Goal: Task Accomplishment & Management: Complete application form

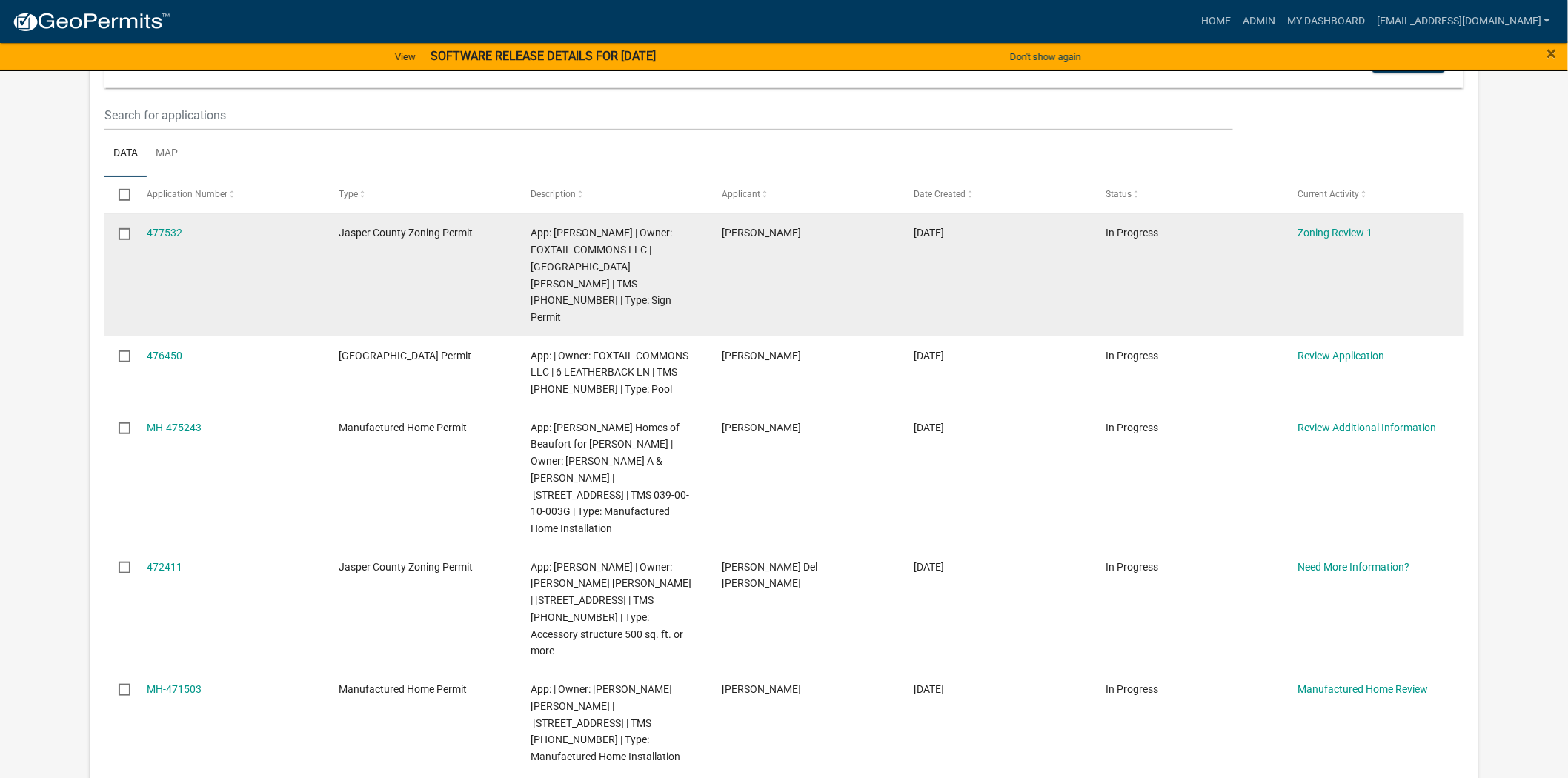
scroll to position [329, 0]
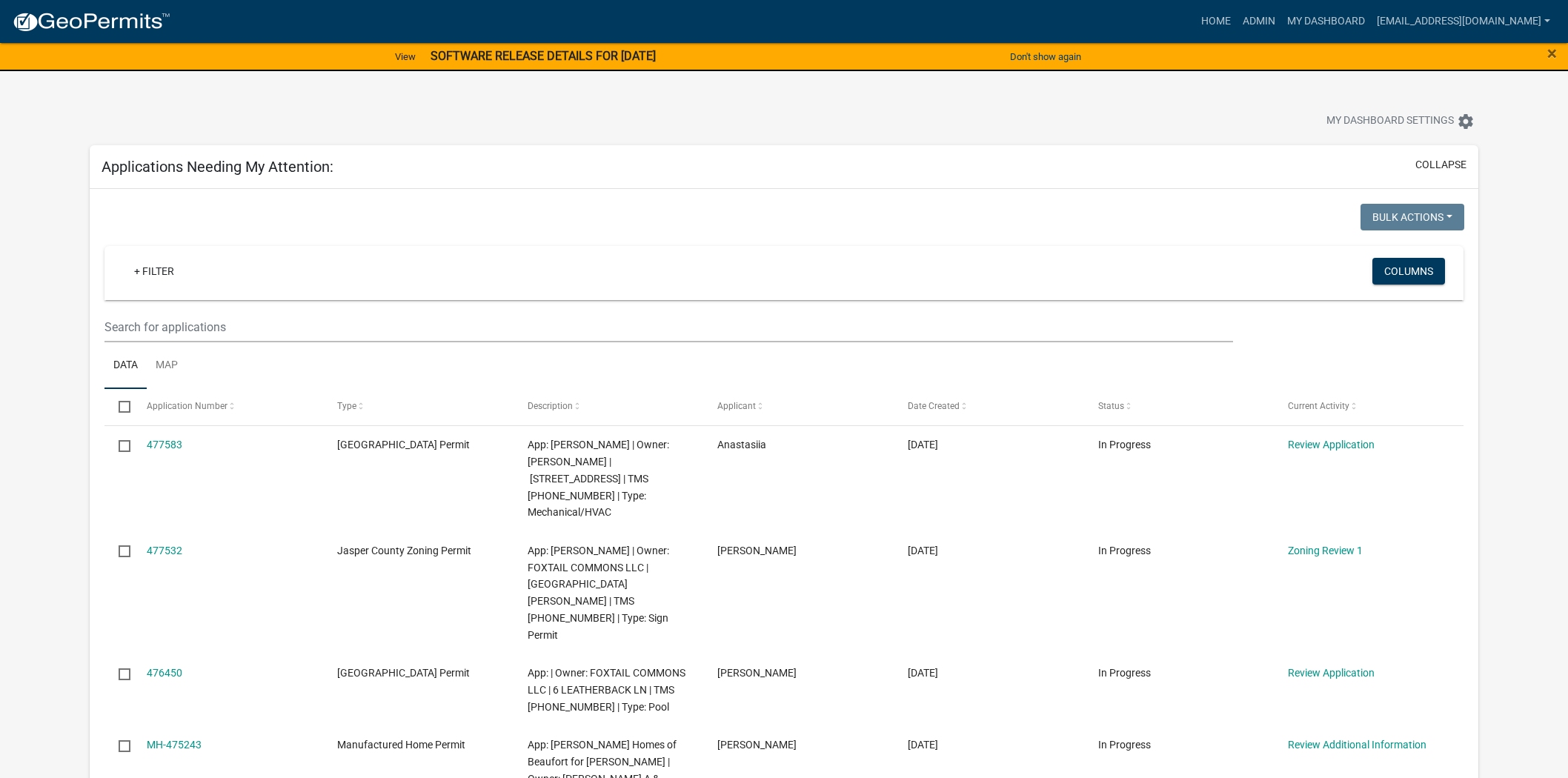
scroll to position [203, 0]
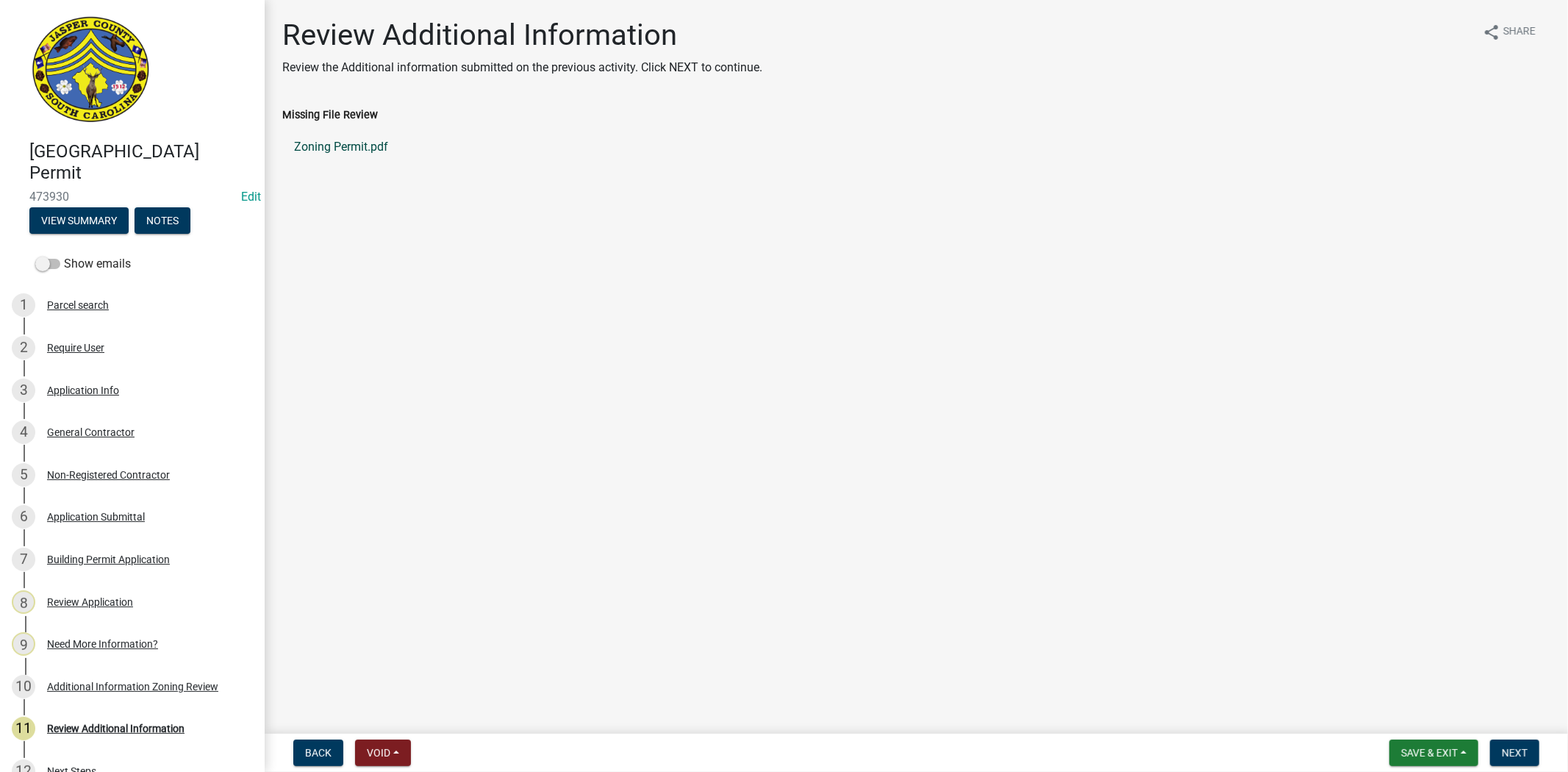
click at [342, 153] on link "Zoning Permit.pdf" at bounding box center [916, 147] width 1268 height 35
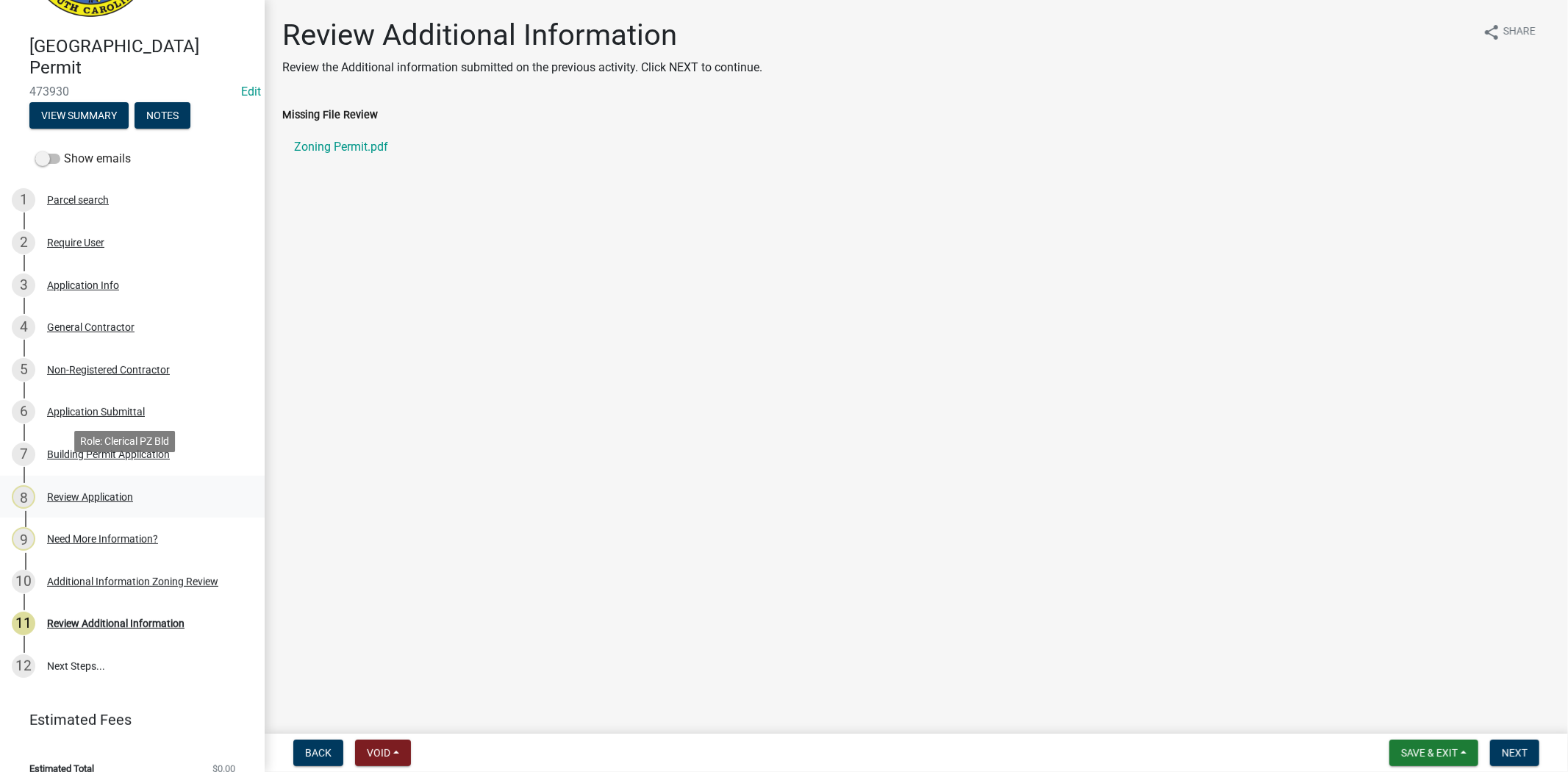
scroll to position [124, 0]
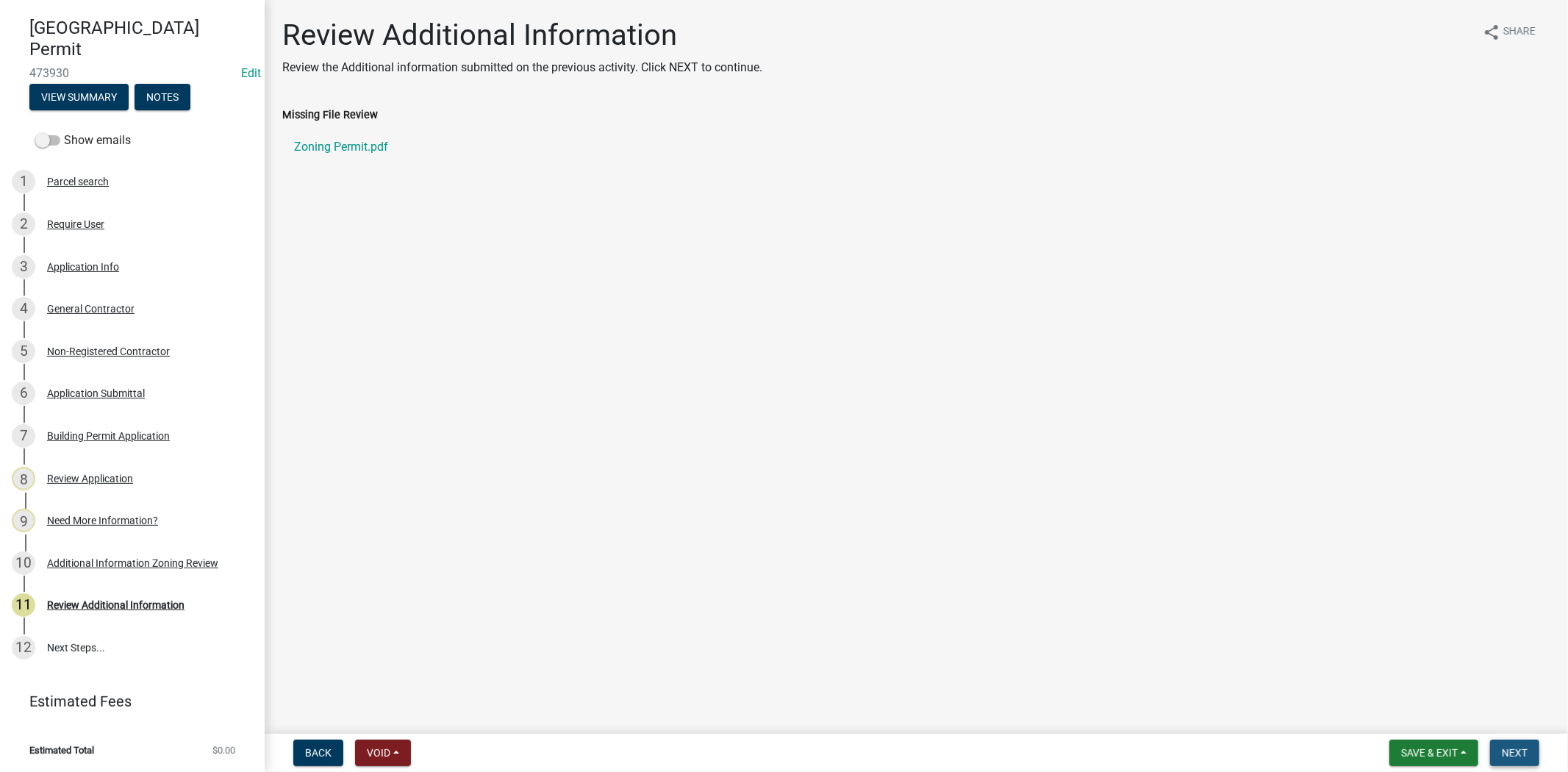
click at [1507, 748] on span "Next" at bounding box center [1514, 753] width 26 height 12
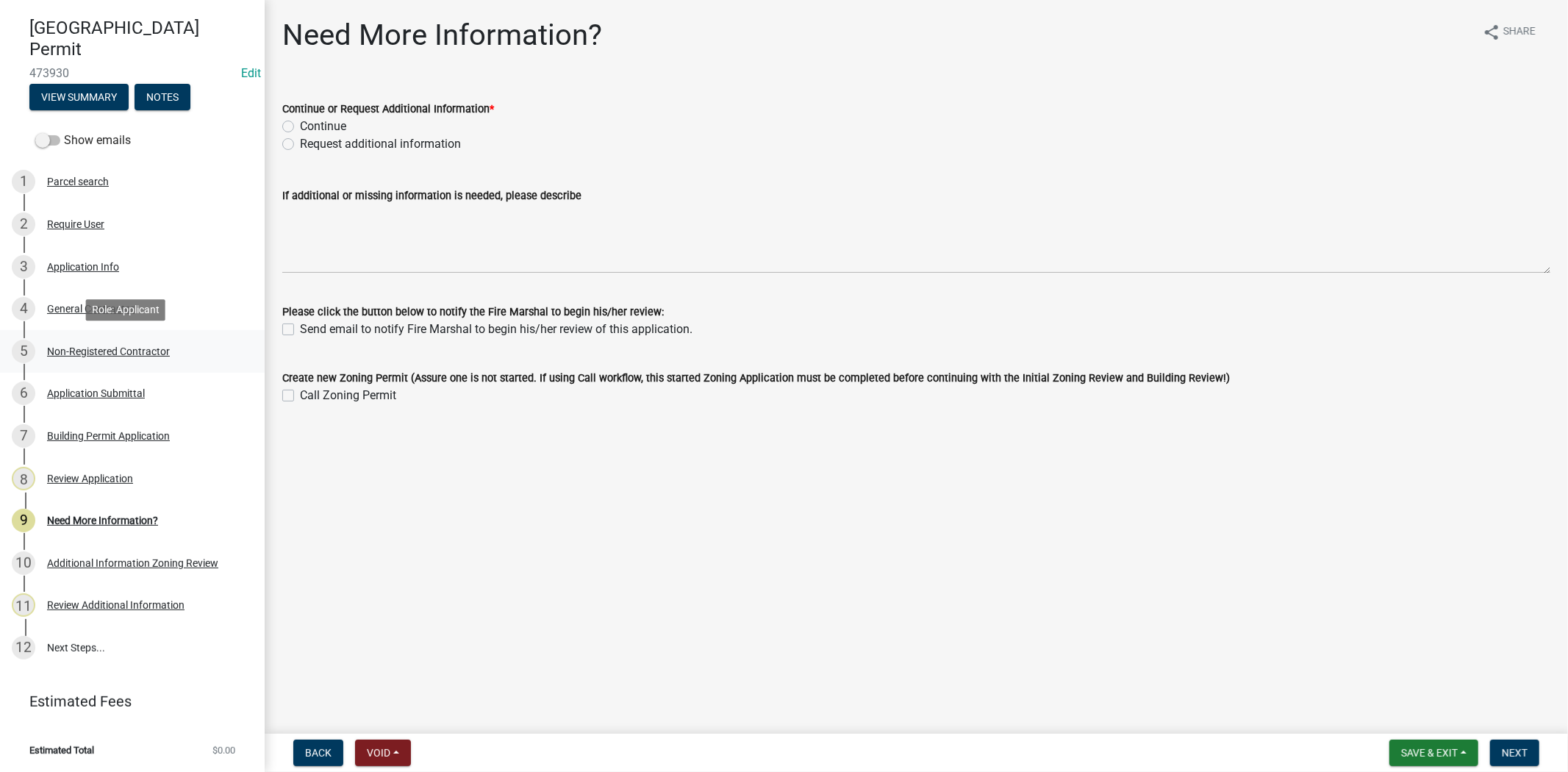
click at [146, 350] on div "Non-Registered Contractor" at bounding box center [109, 352] width 123 height 10
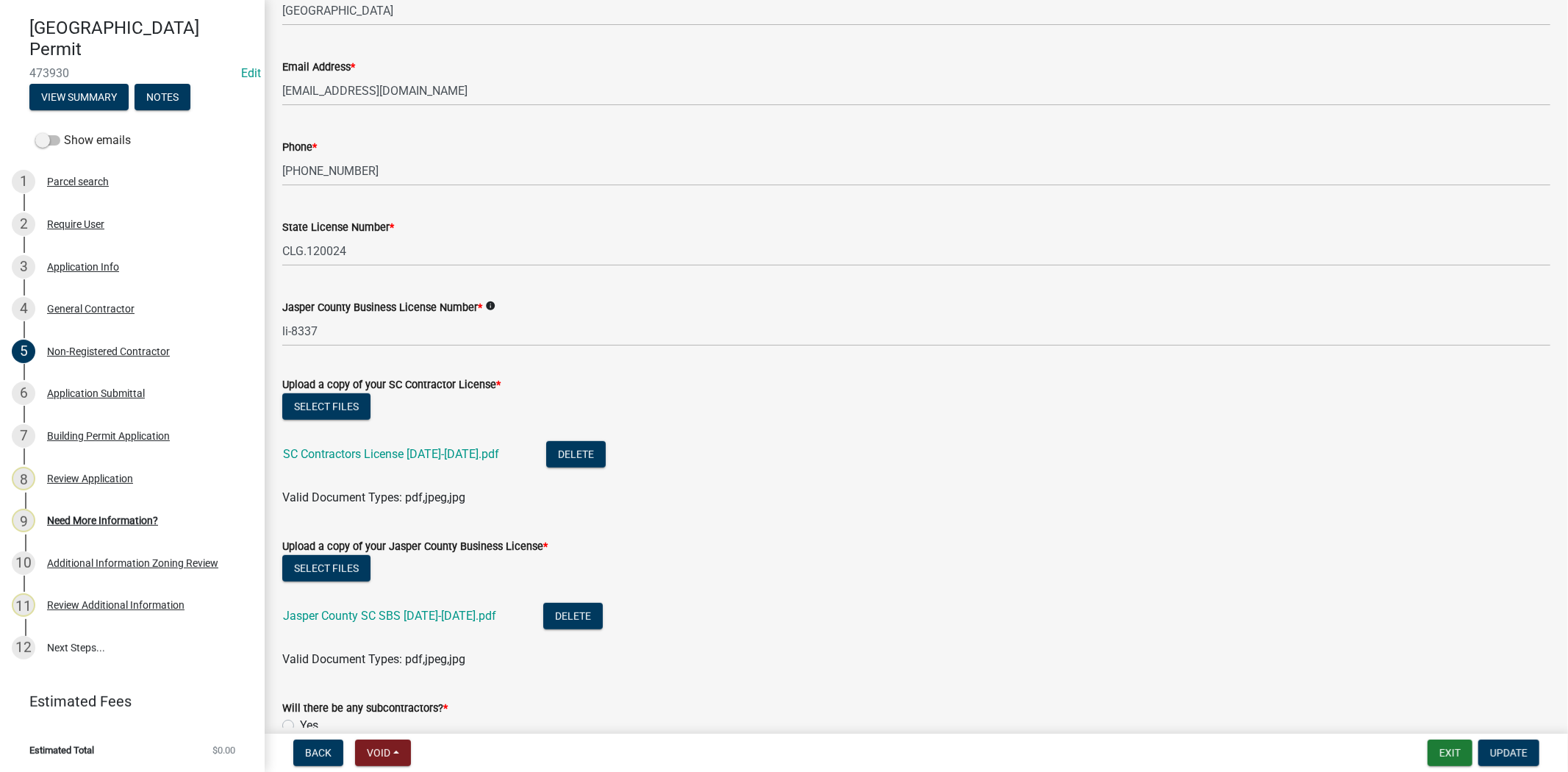
scroll to position [571, 0]
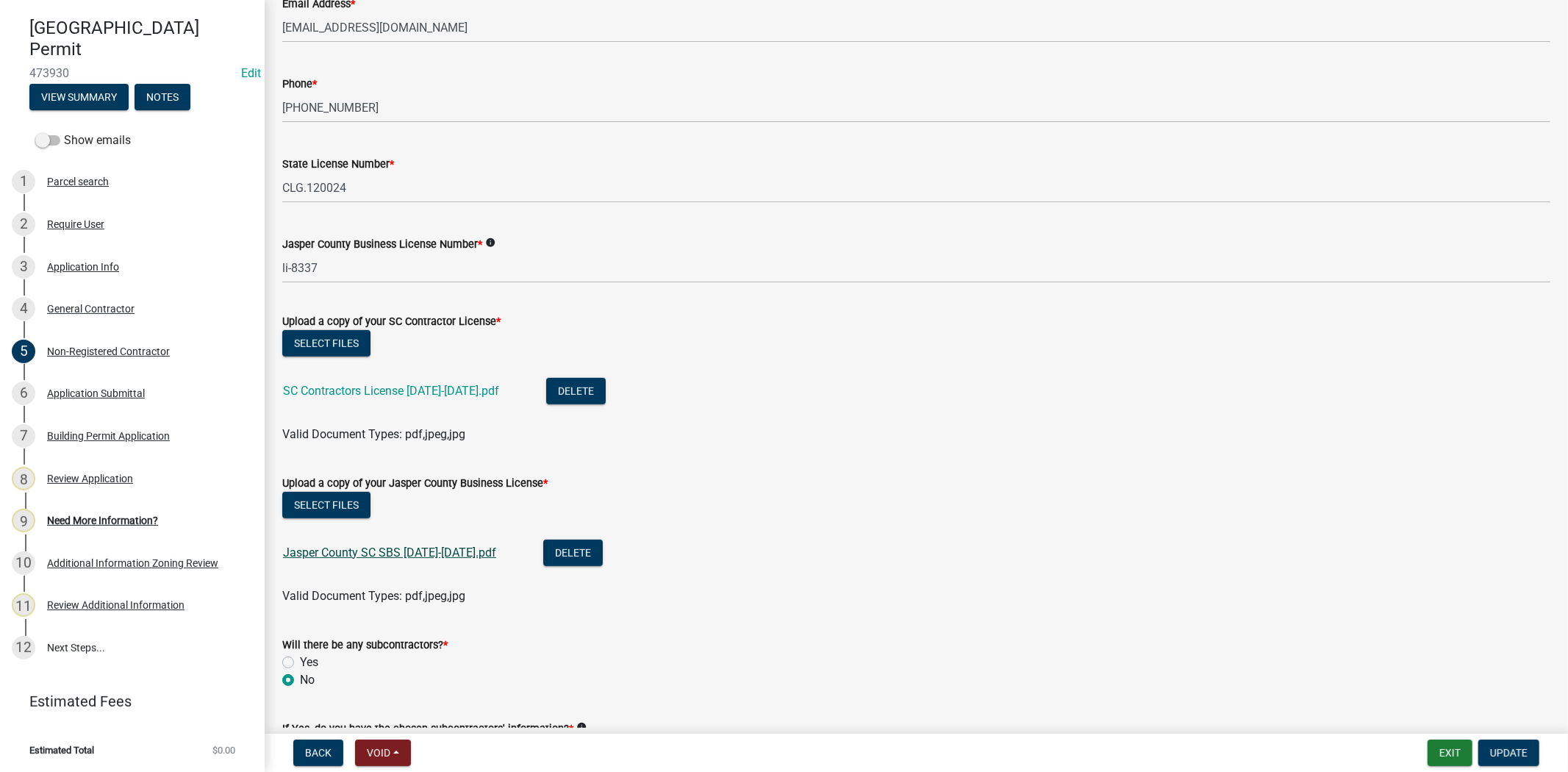
click at [457, 553] on link "Jasper County SC SBS 2025-2026.pdf" at bounding box center [389, 552] width 213 height 14
click at [464, 394] on link "SC Contractors License 2024-2026.pdf" at bounding box center [390, 390] width 216 height 14
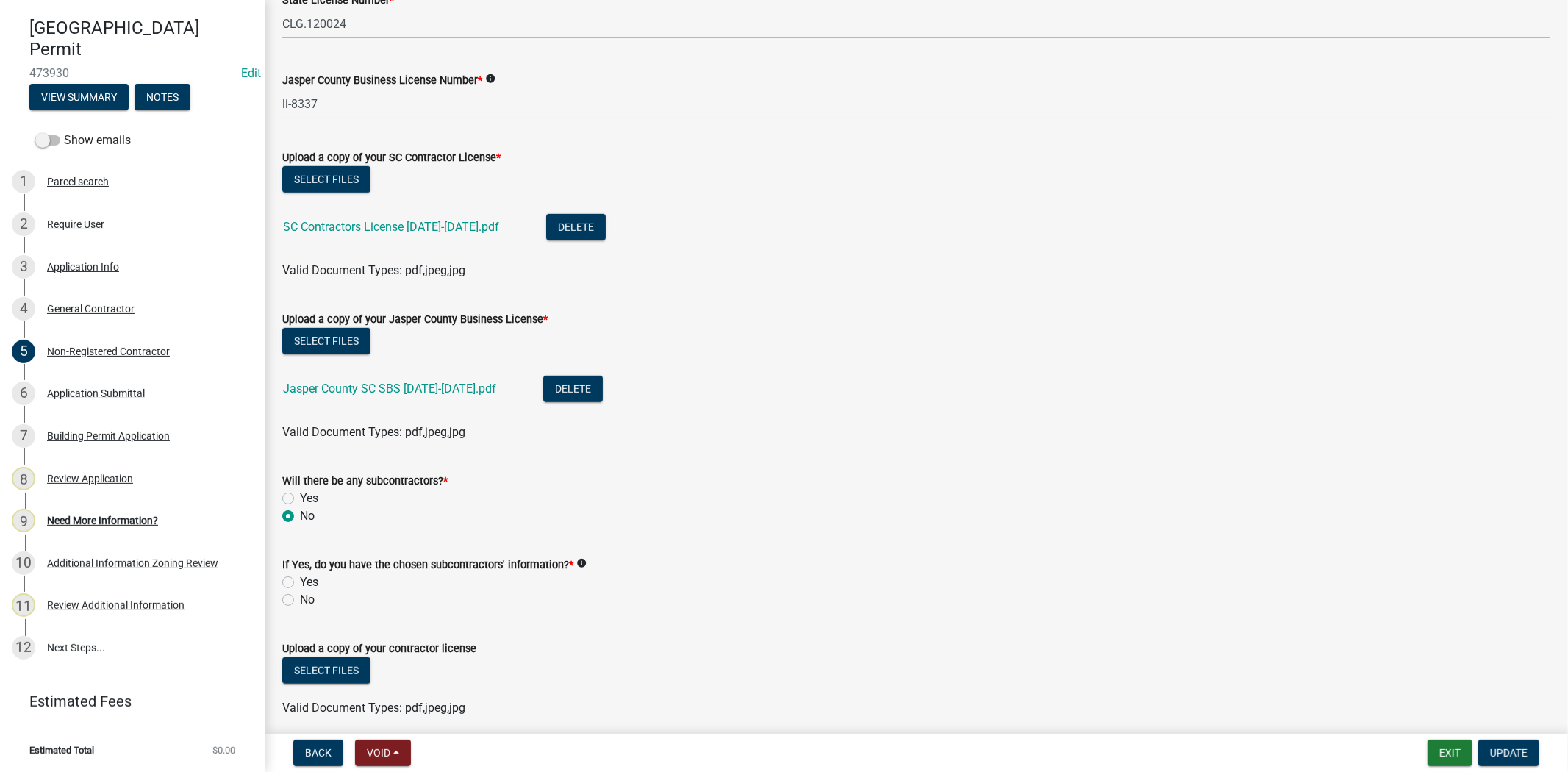
scroll to position [794, 0]
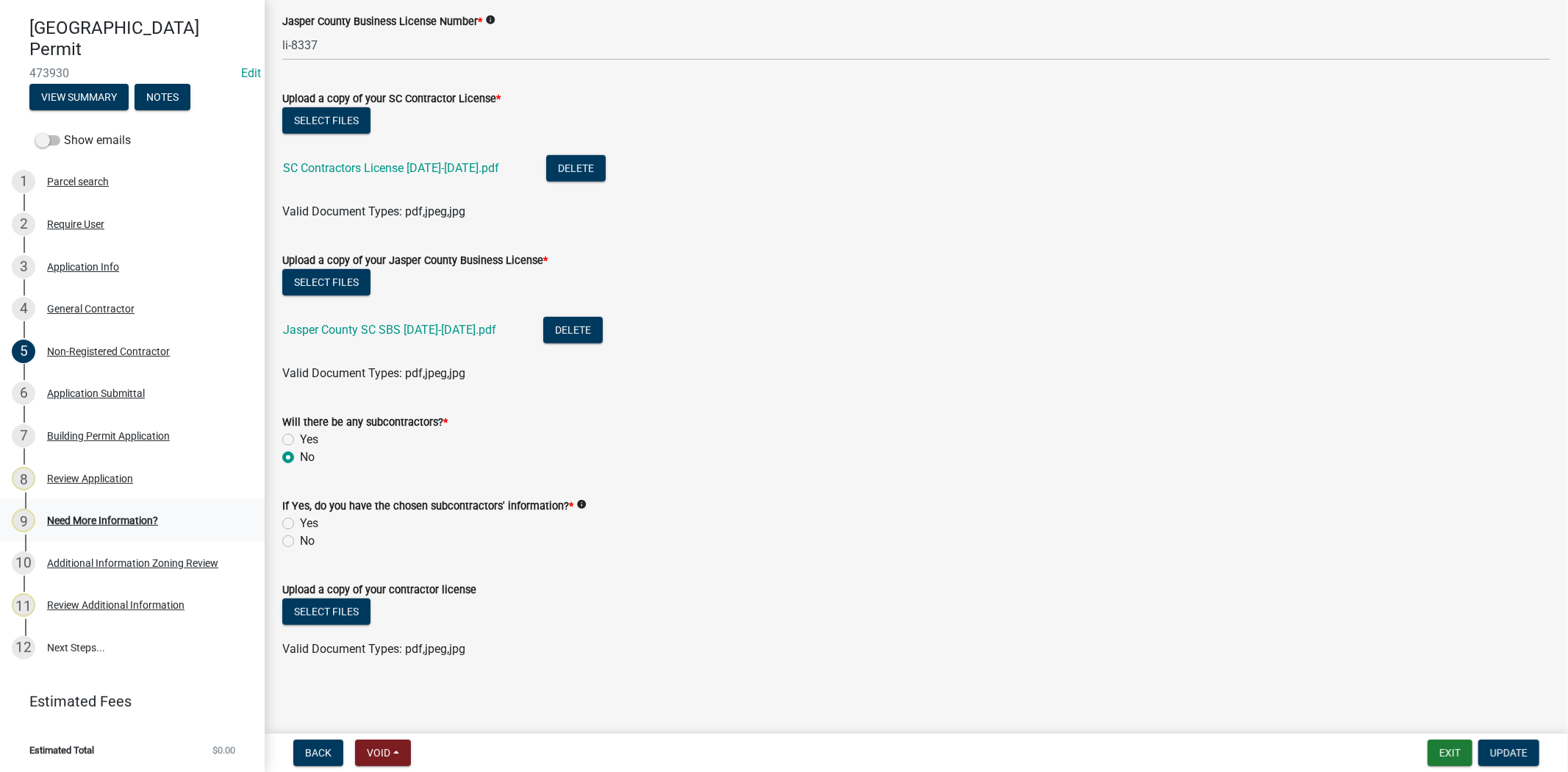
click at [151, 521] on div "Need More Information?" at bounding box center [103, 521] width 111 height 10
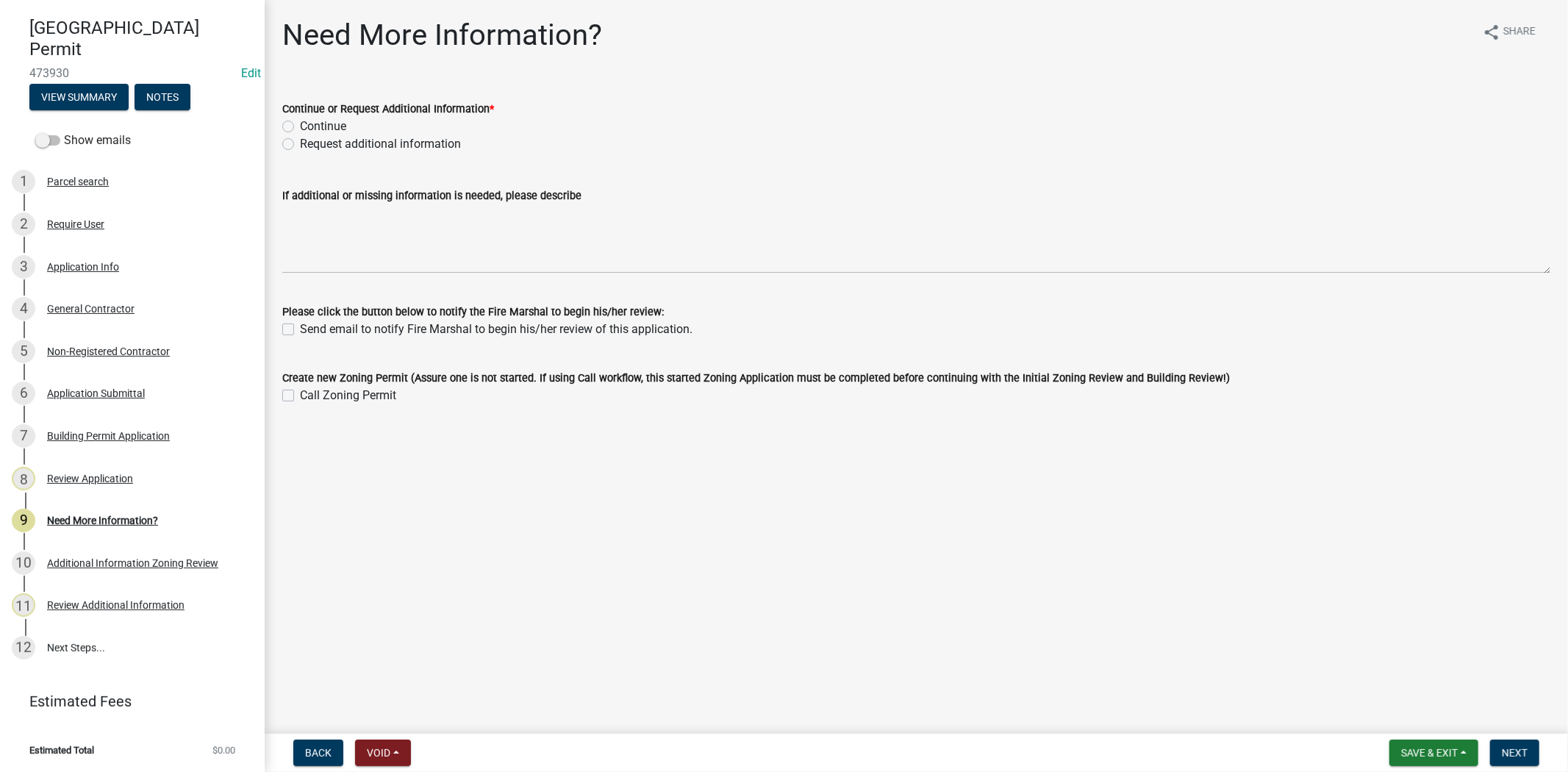
click at [300, 124] on label "Continue" at bounding box center [323, 126] width 46 height 18
click at [300, 124] on input "Continue" at bounding box center [305, 122] width 9 height 9
radio input "true"
click at [1525, 748] on span "Next" at bounding box center [1514, 753] width 26 height 12
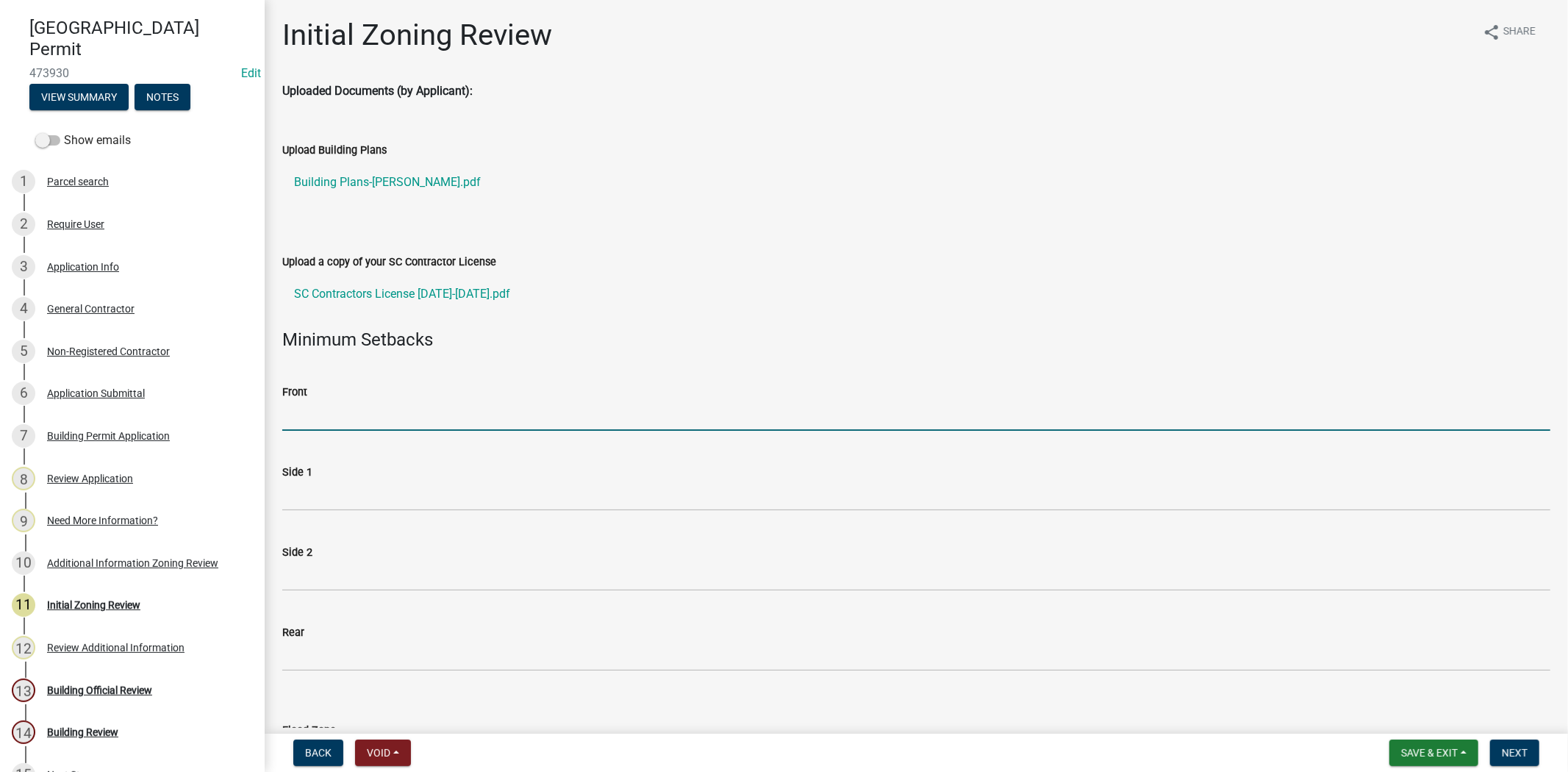
click at [437, 424] on input "Front" at bounding box center [916, 415] width 1268 height 30
type input "25"
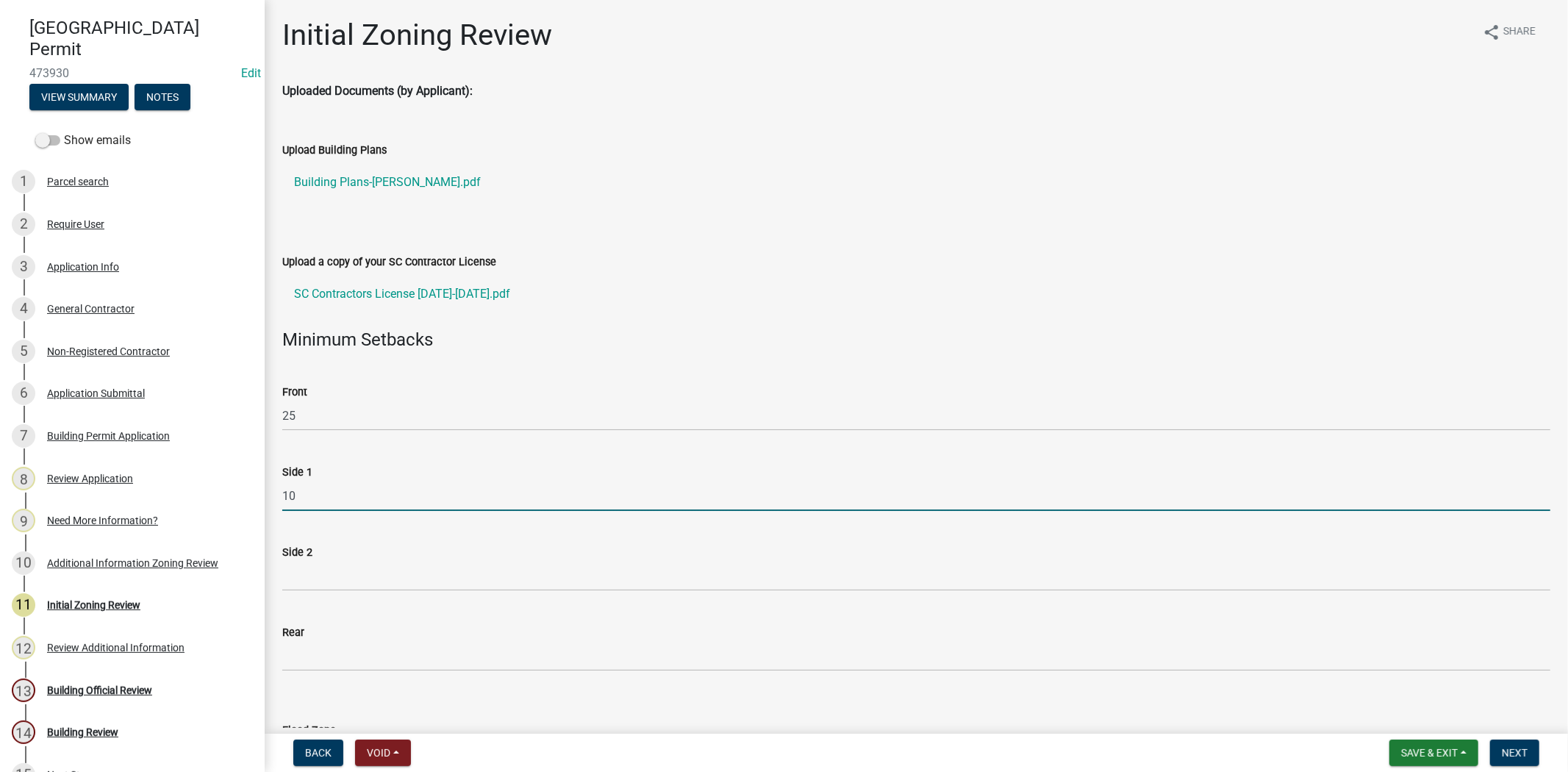
type input "10"
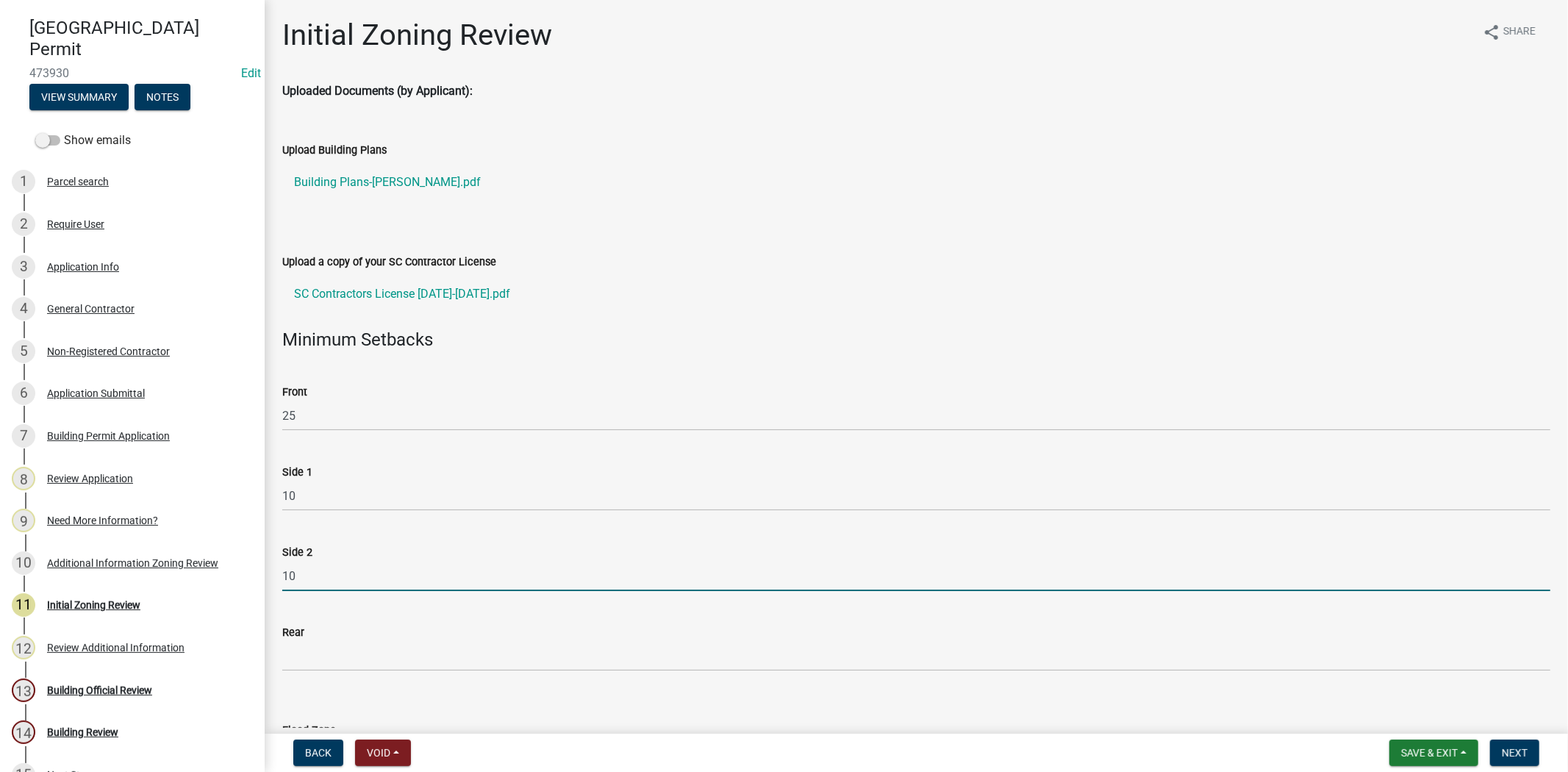
type input "10"
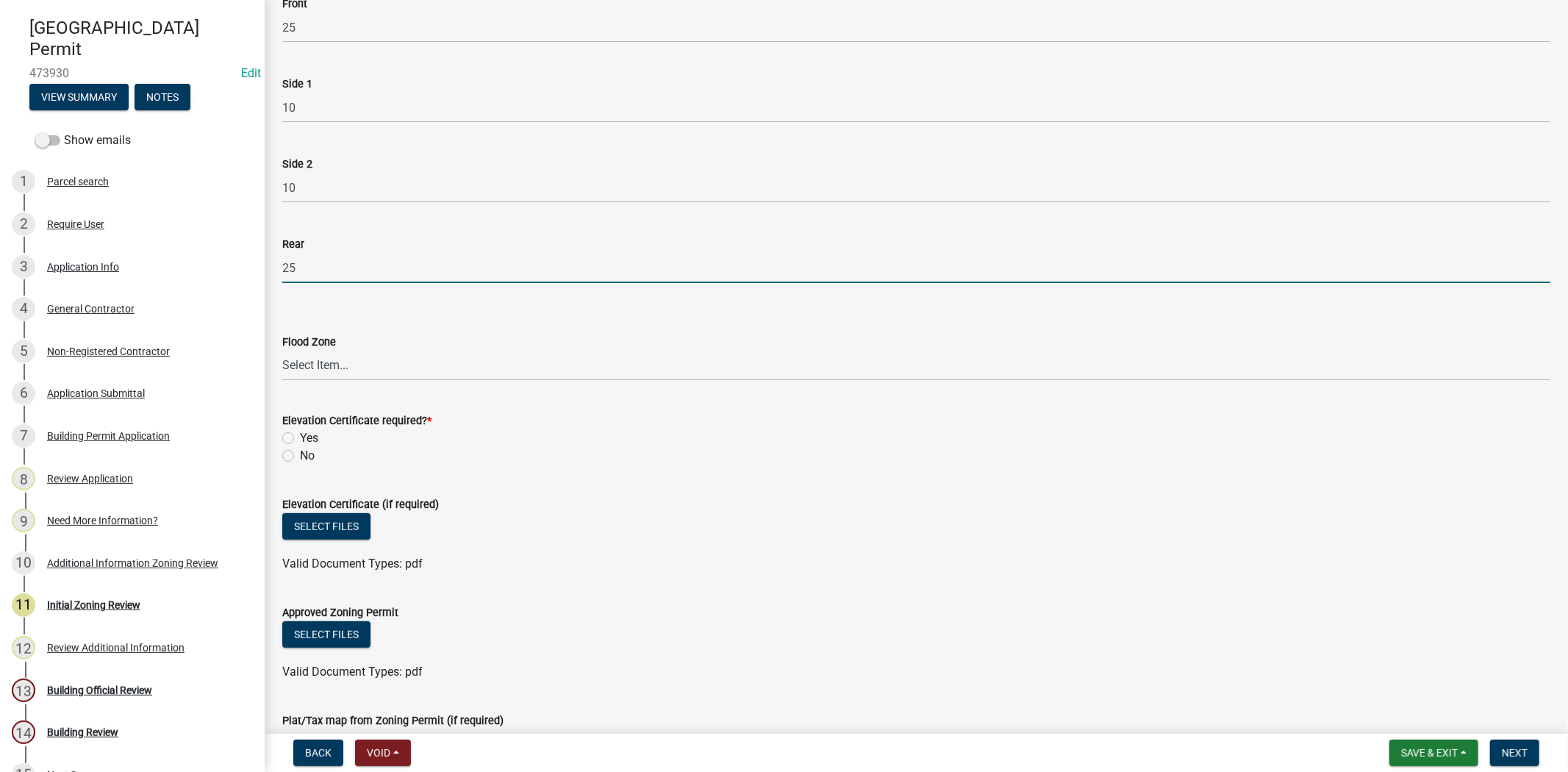
scroll to position [408, 0]
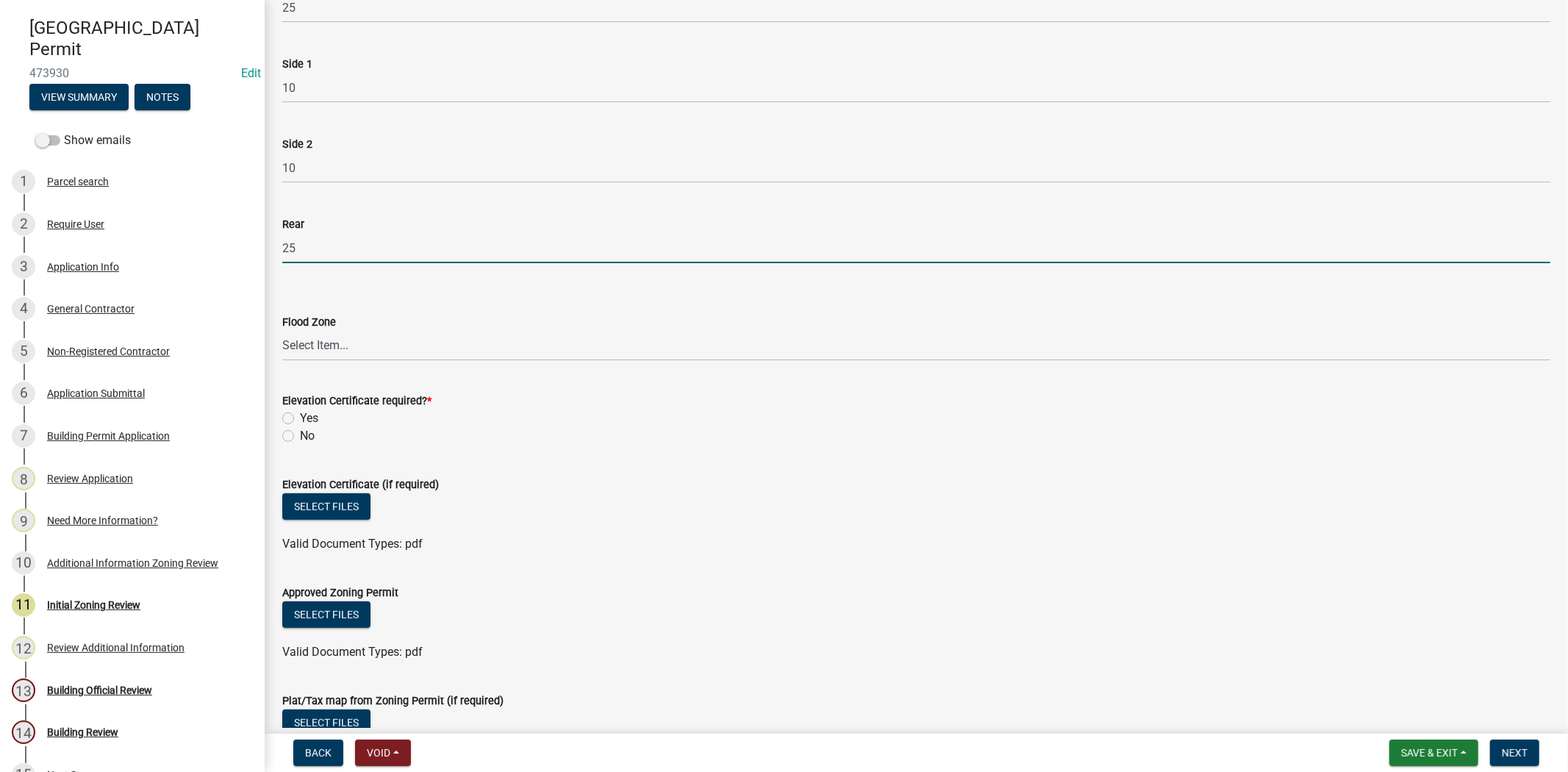
type input "25"
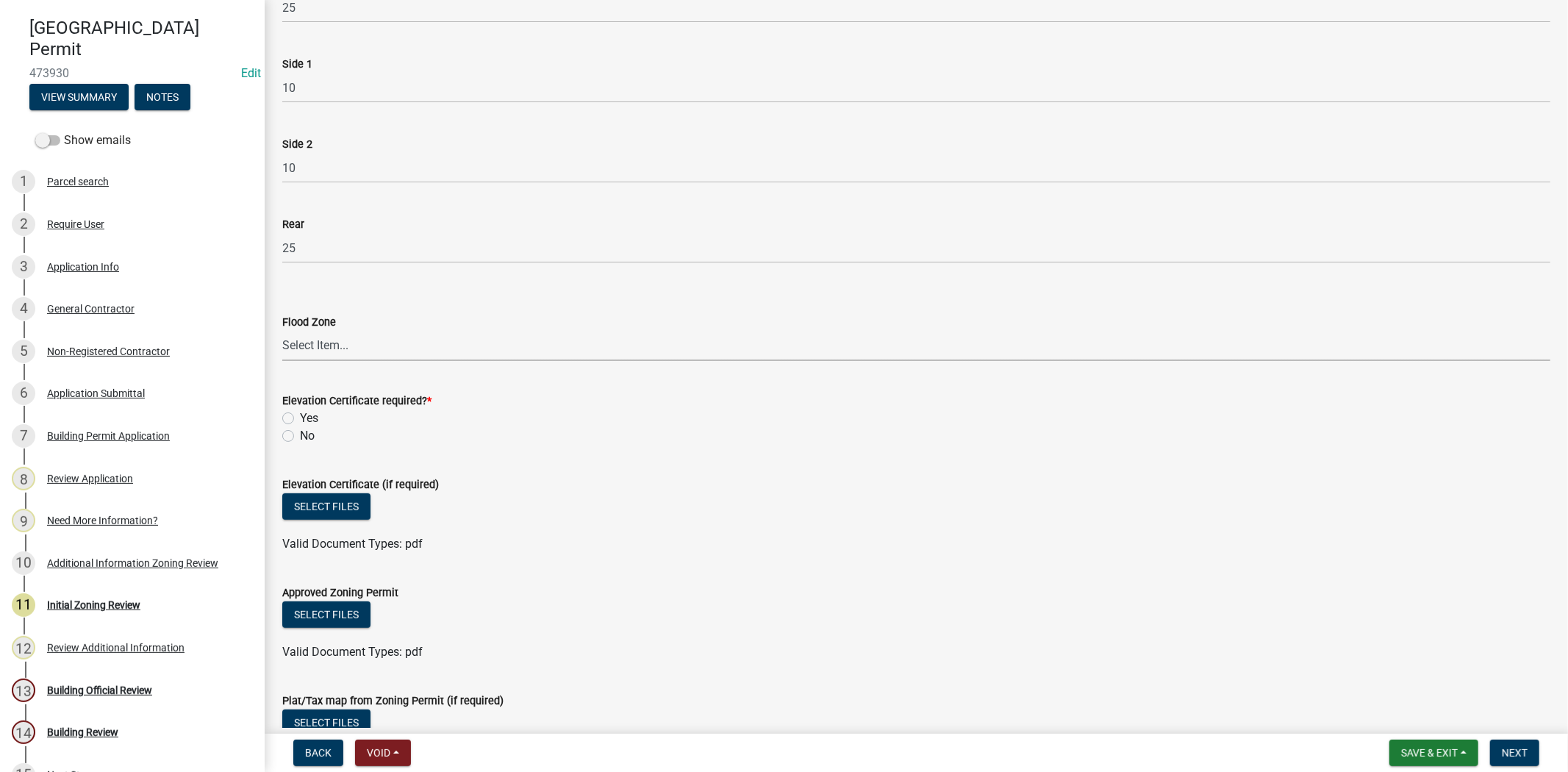
click at [352, 346] on select "Select Item... A AE X Shaded X N/A" at bounding box center [916, 346] width 1268 height 30
click at [283, 330] on select "Select Item... A AE X Shaded X N/A" at bounding box center [916, 346] width 1268 height 30
select select "61611ad6-14f2-499c-805c-58607f11e2fc"
click at [347, 615] on button "Select files" at bounding box center [326, 614] width 88 height 26
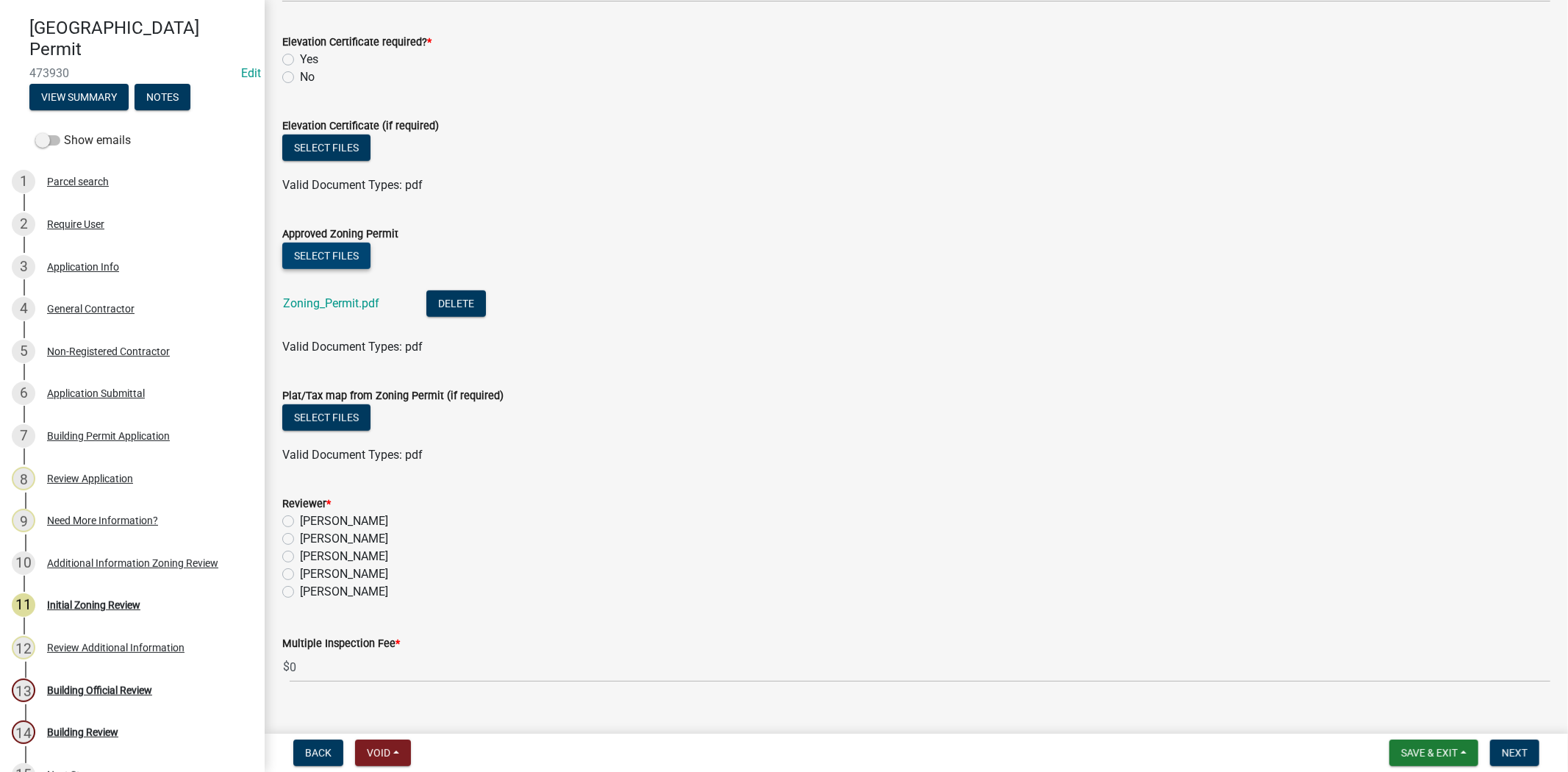
scroll to position [791, 0]
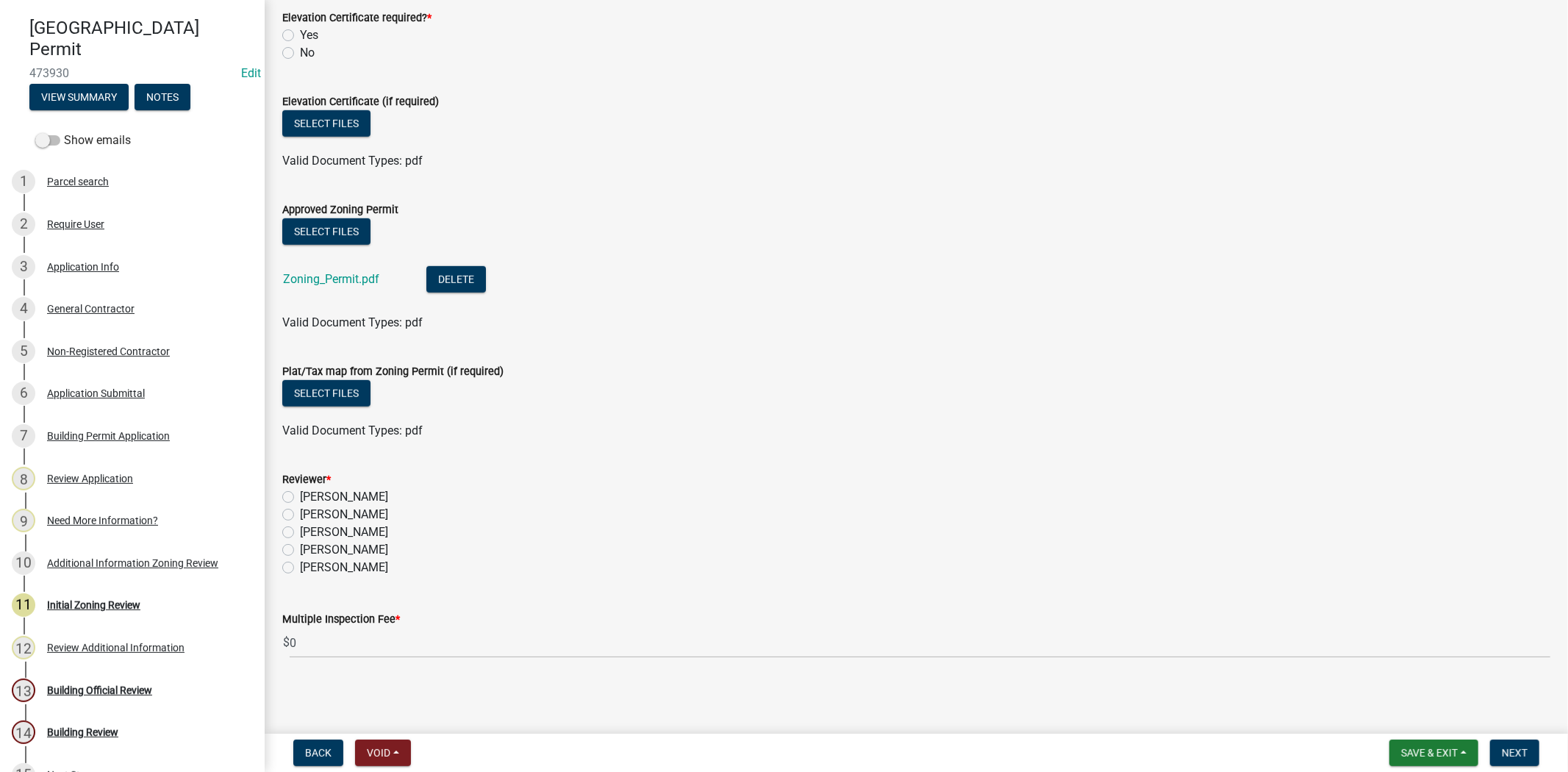
click at [300, 550] on label "Stephanie Oviedo" at bounding box center [344, 549] width 88 height 18
click at [300, 550] on input "Stephanie Oviedo" at bounding box center [305, 545] width 9 height 9
radio input "true"
click at [1511, 751] on span "Next" at bounding box center [1514, 753] width 26 height 12
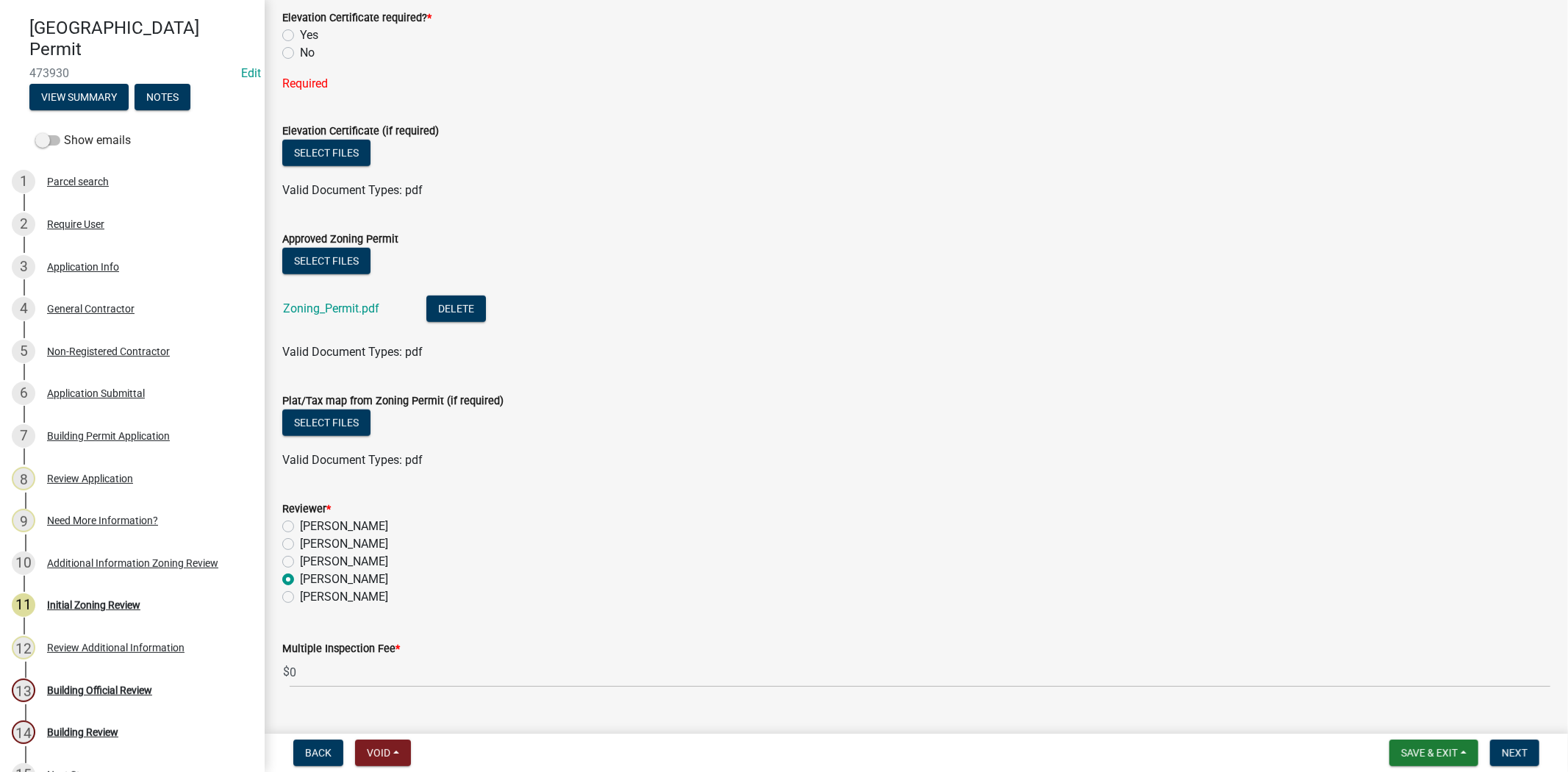
click at [300, 49] on label "No" at bounding box center [307, 52] width 14 height 18
click at [300, 49] on input "No" at bounding box center [305, 48] width 9 height 9
radio input "true"
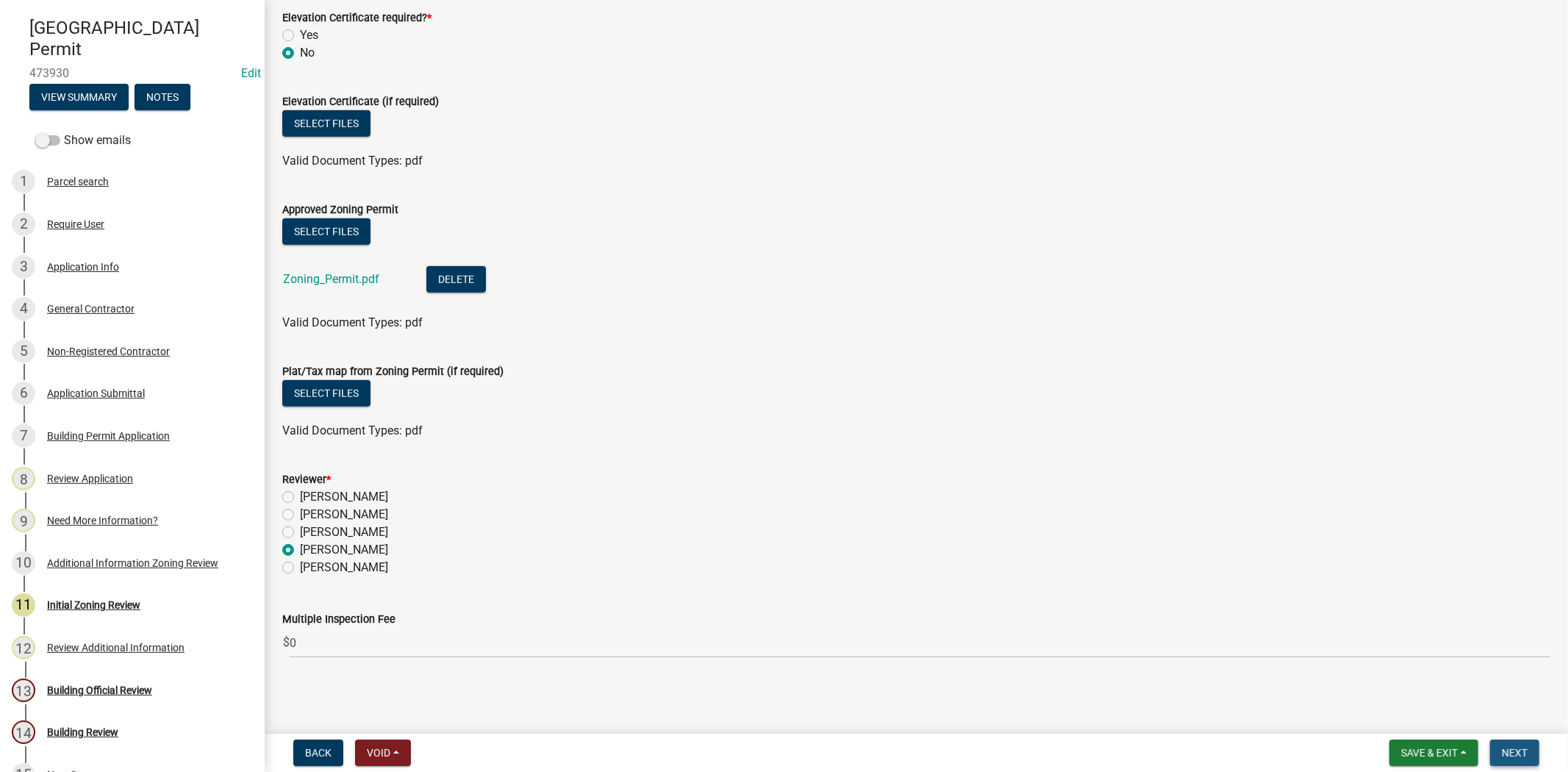
click at [1523, 755] on span "Next" at bounding box center [1514, 753] width 26 height 12
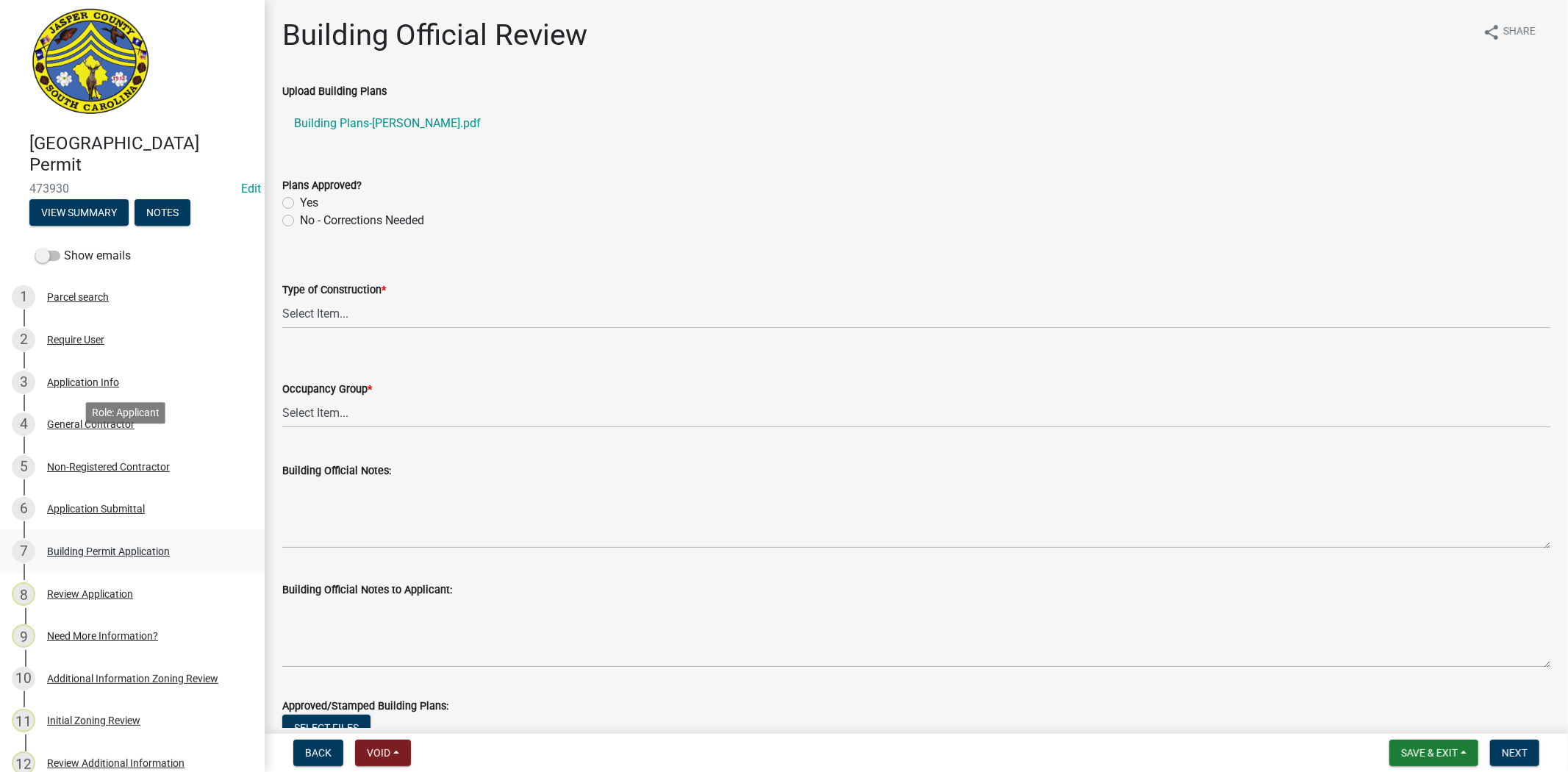
scroll to position [0, 0]
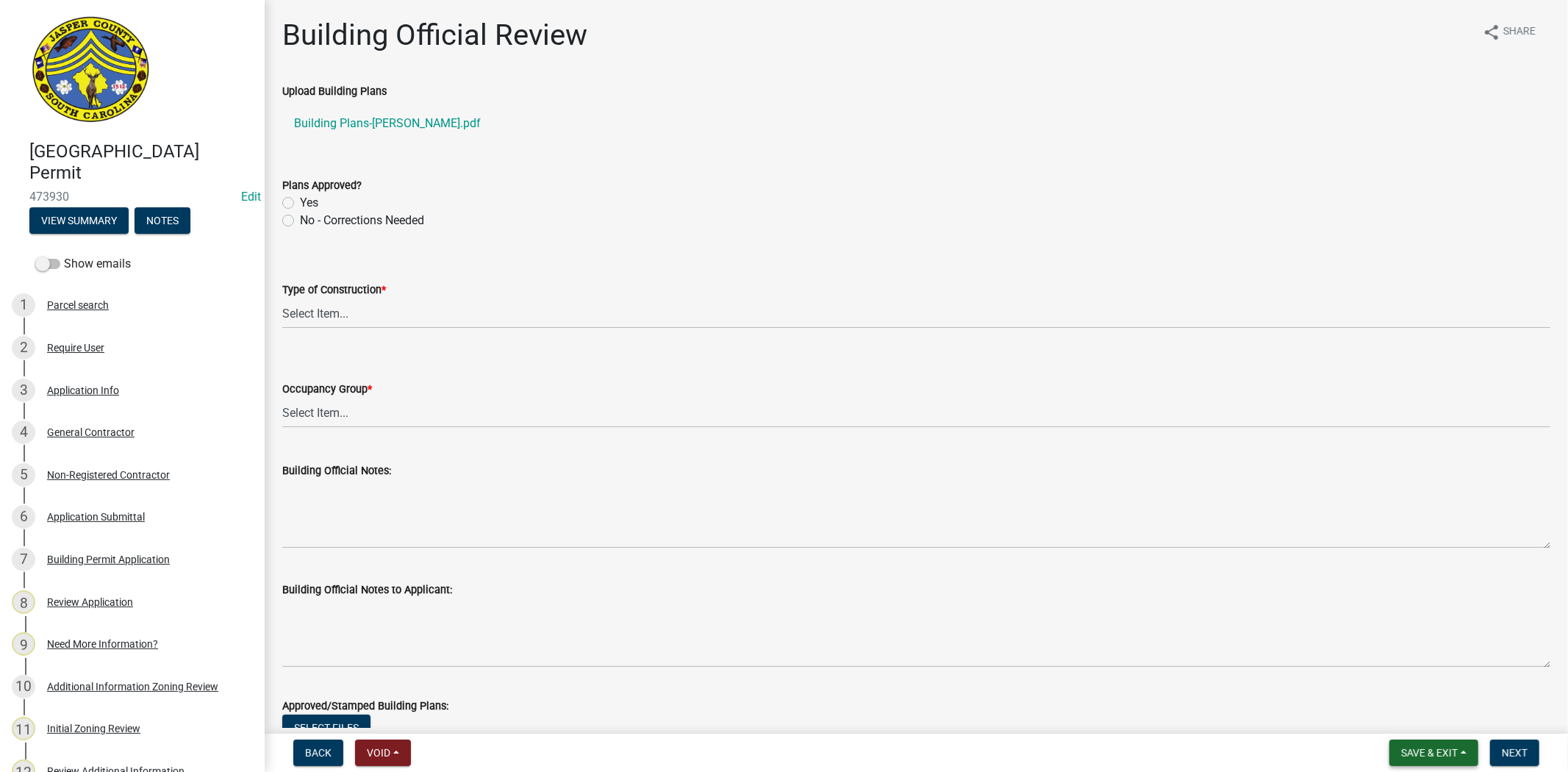
click at [1407, 743] on button "Save & Exit" at bounding box center [1434, 752] width 89 height 26
click at [1410, 686] on button "Save" at bounding box center [1419, 679] width 118 height 35
click at [94, 390] on div "Application Info" at bounding box center [83, 390] width 72 height 10
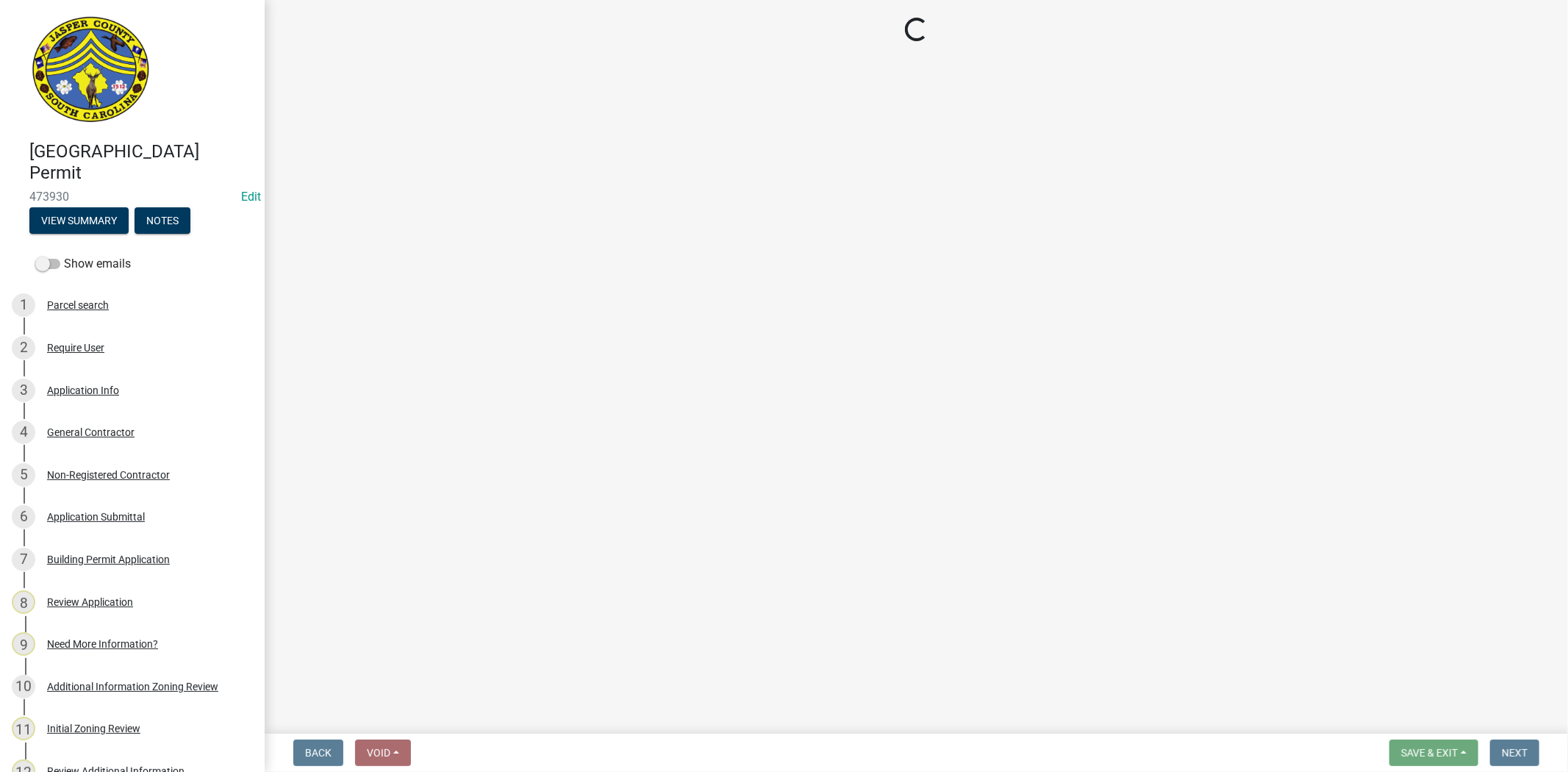
select select "f53fa719-3ff7-48d2-9eb7-3bbc18bb9995"
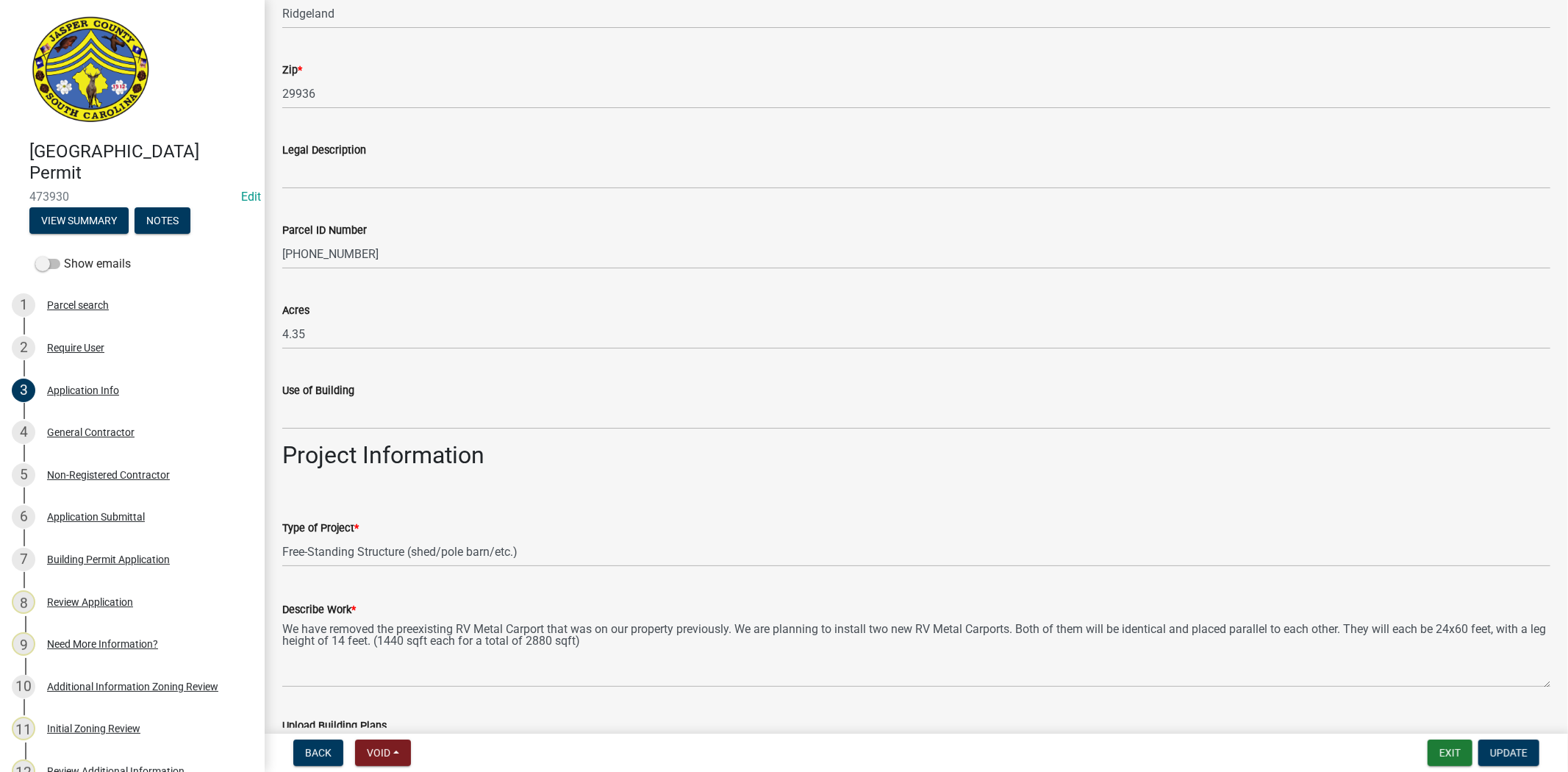
scroll to position [1224, 0]
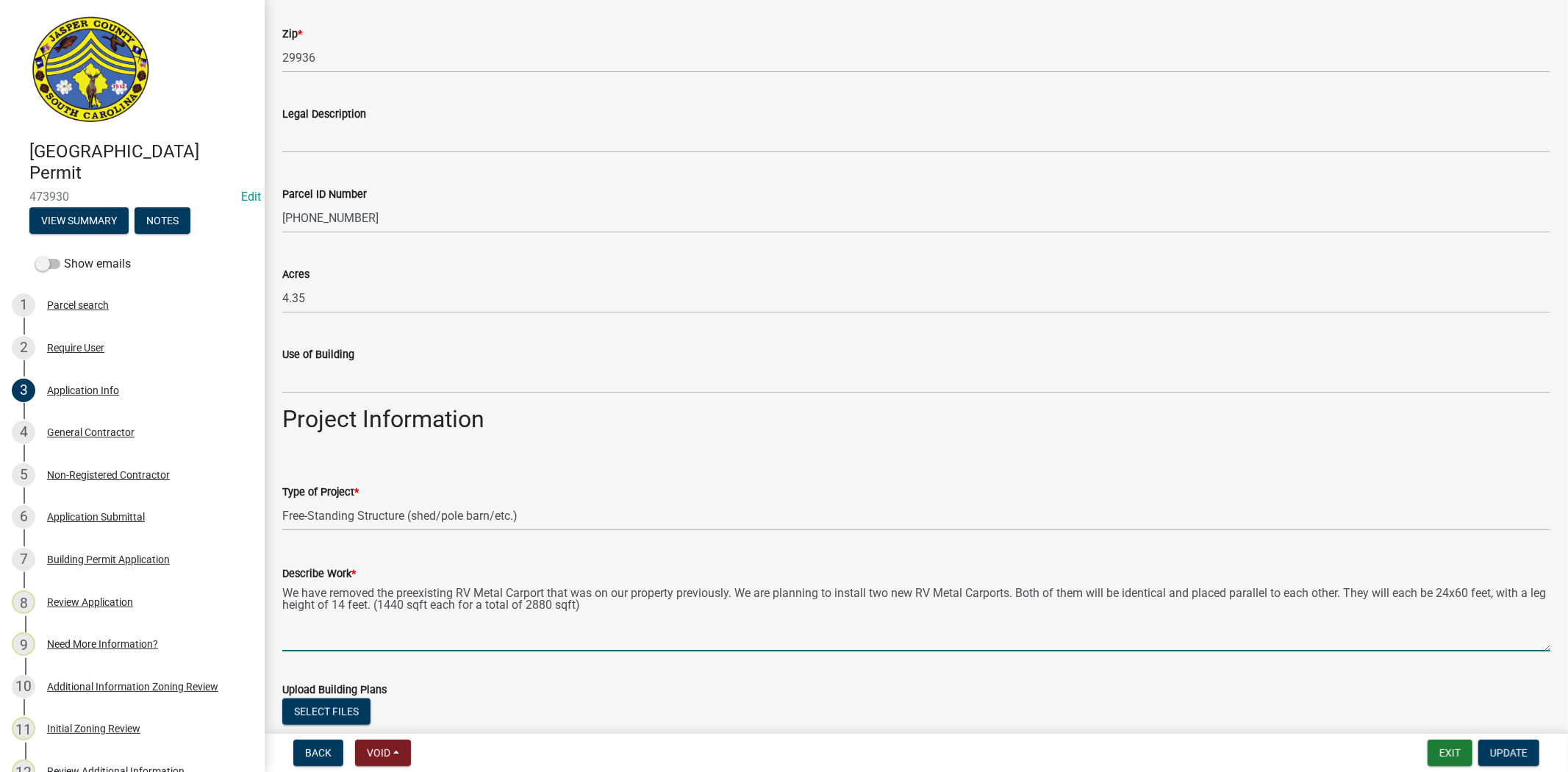
drag, startPoint x: 898, startPoint y: 591, endPoint x: 871, endPoint y: 597, distance: 27.7
click at [871, 597] on textarea "We have removed the preexisting RV Metal Carport that was on our property previ…" at bounding box center [916, 616] width 1268 height 69
drag, startPoint x: 1010, startPoint y: 591, endPoint x: 1332, endPoint y: 585, distance: 322.1
click at [1332, 585] on textarea "We have removed the preexisting RV Metal Carport that was on our property previ…" at bounding box center [916, 616] width 1268 height 69
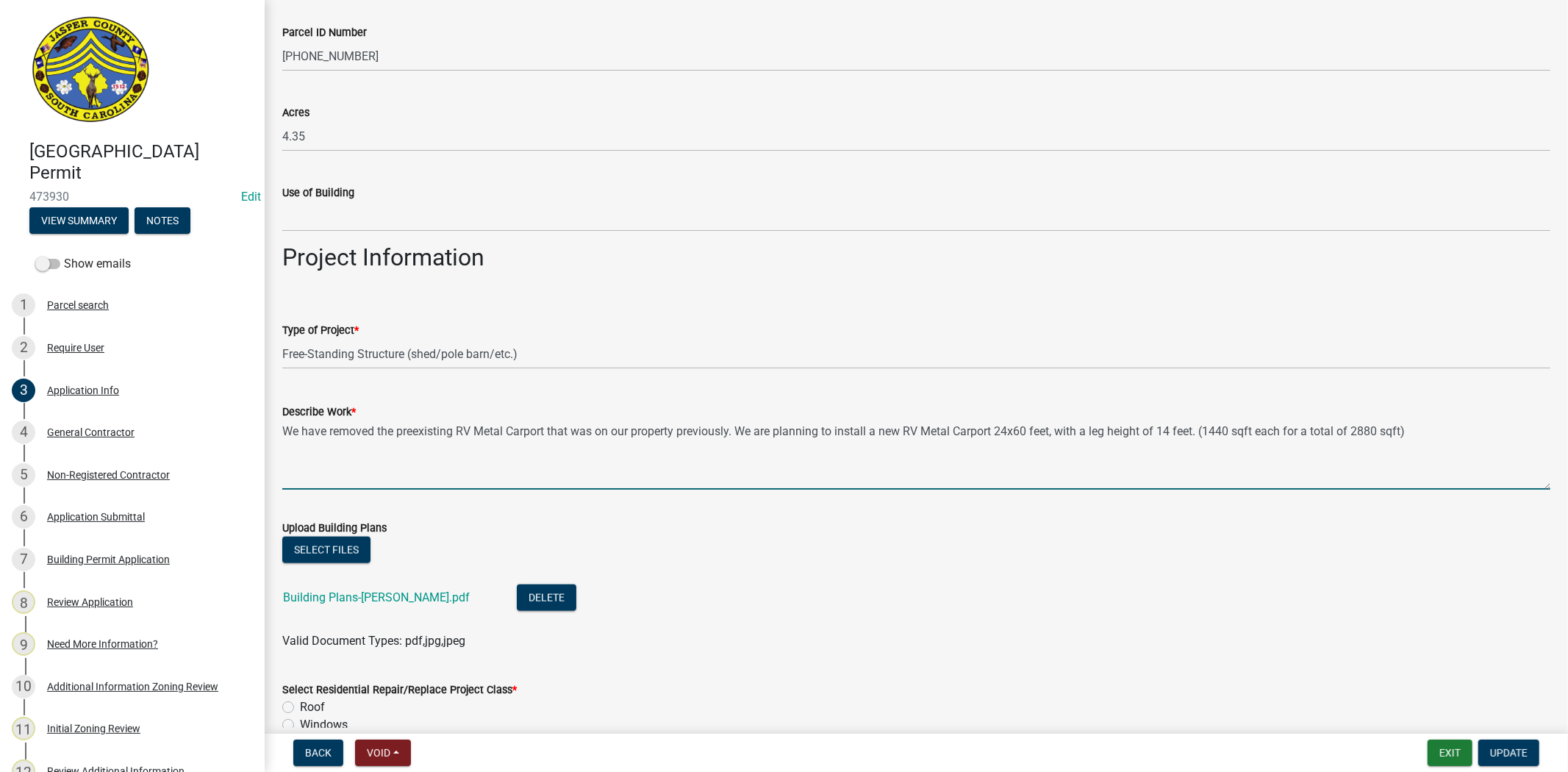
scroll to position [1388, 0]
click at [737, 427] on textarea "We have removed the preexisting RV Metal Carport that was on our property previ…" at bounding box center [916, 453] width 1268 height 69
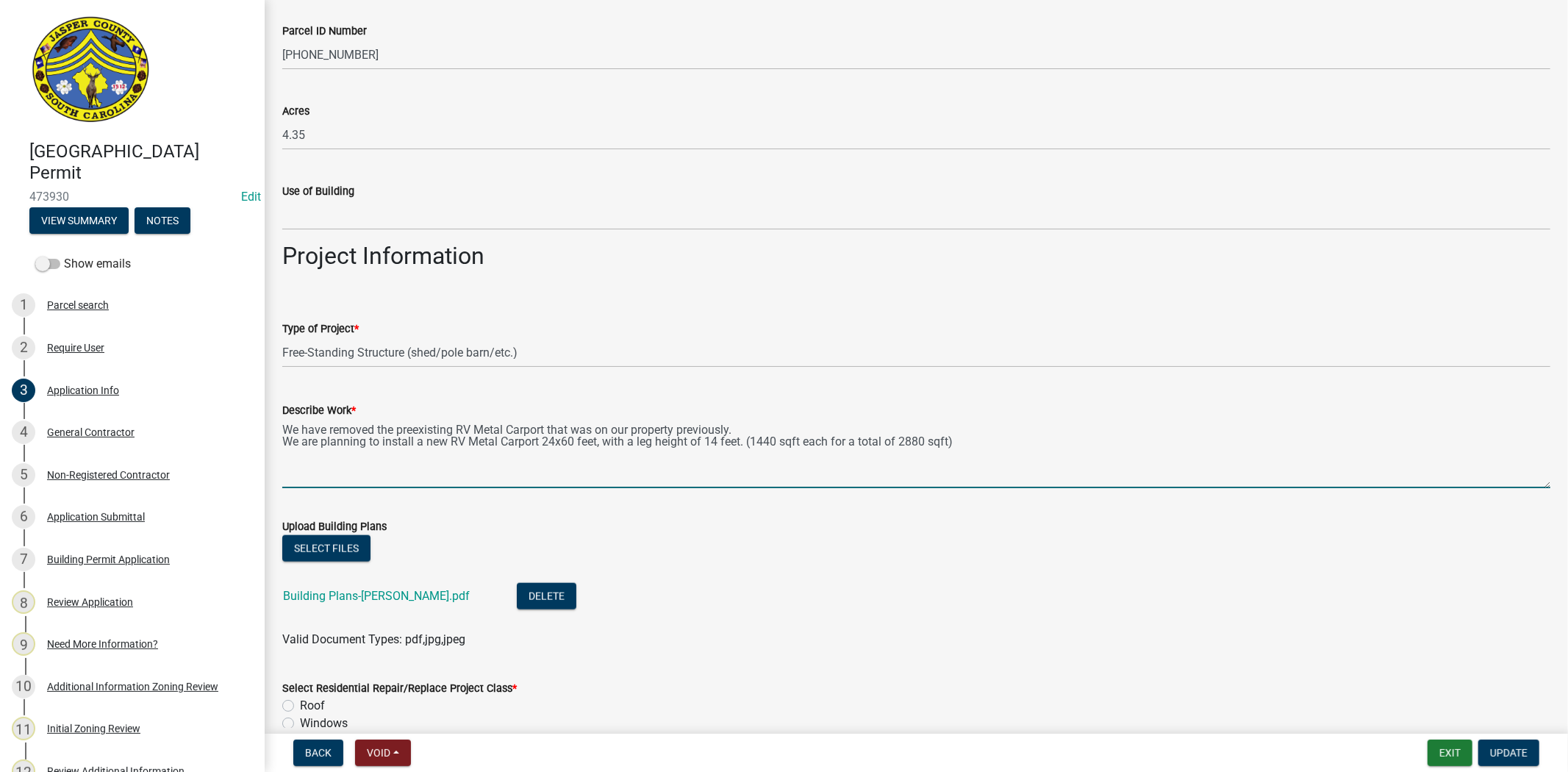
click at [750, 438] on textarea "We have removed the preexisting RV Metal Carport that was on our property previ…" at bounding box center [916, 453] width 1268 height 69
drag, startPoint x: 824, startPoint y: 439, endPoint x: 1028, endPoint y: 440, distance: 204.0
click at [1028, 440] on textarea "We have removed the preexisting RV Metal Carport that was on our property previ…" at bounding box center [916, 453] width 1268 height 69
click at [752, 437] on textarea "We have removed the preexisting RV Metal Carport that was on our property previ…" at bounding box center [916, 453] width 1268 height 69
click at [468, 442] on textarea "We have removed the preexisting RV Metal Carport that was on our property previ…" at bounding box center [916, 453] width 1268 height 69
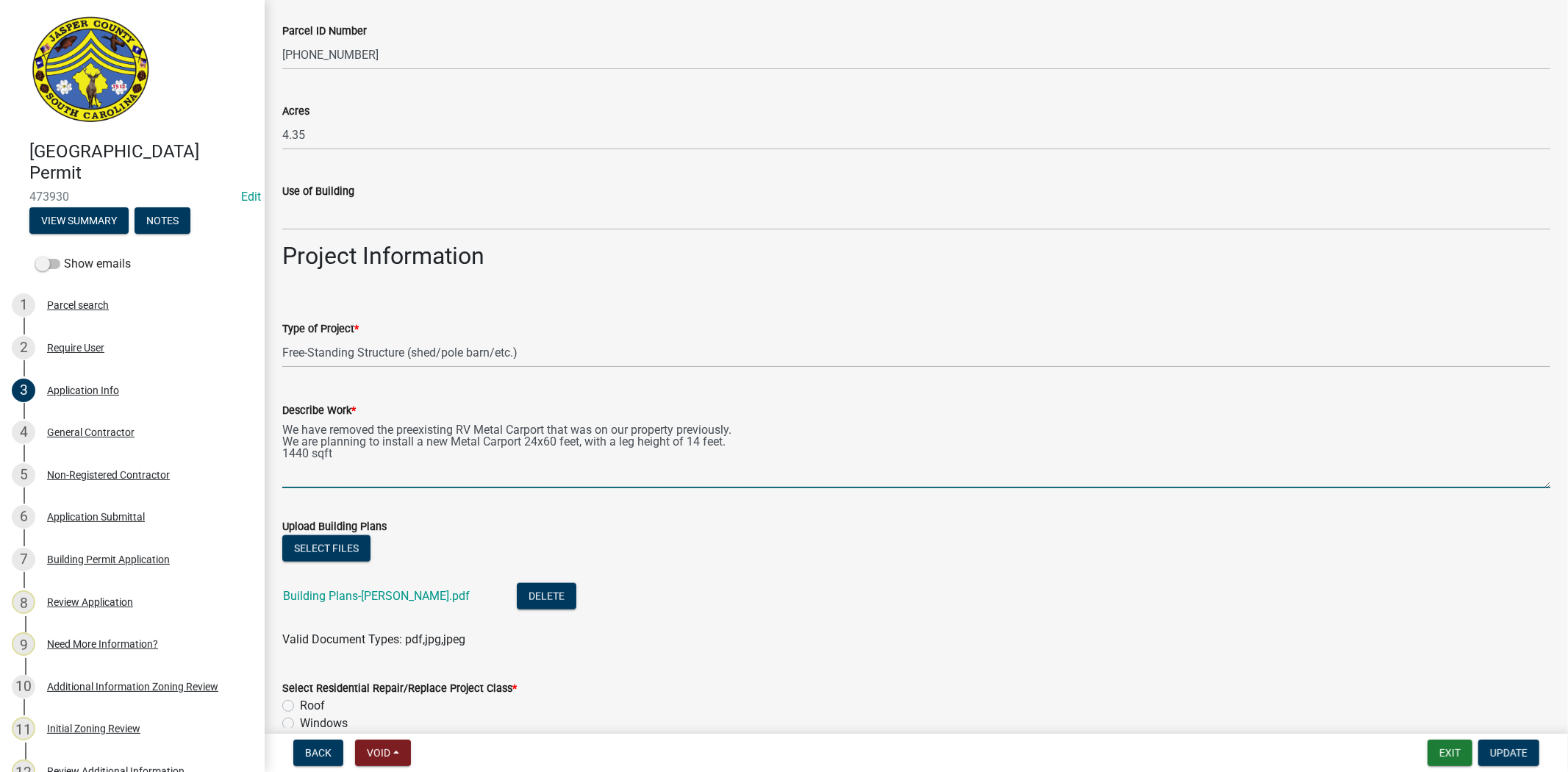
click at [474, 427] on textarea "We have removed the preexisting RV Metal Carport that was on our property previ…" at bounding box center [916, 453] width 1268 height 69
type textarea "We have removed the preexisting RV Metal Carport that was on our property previ…"
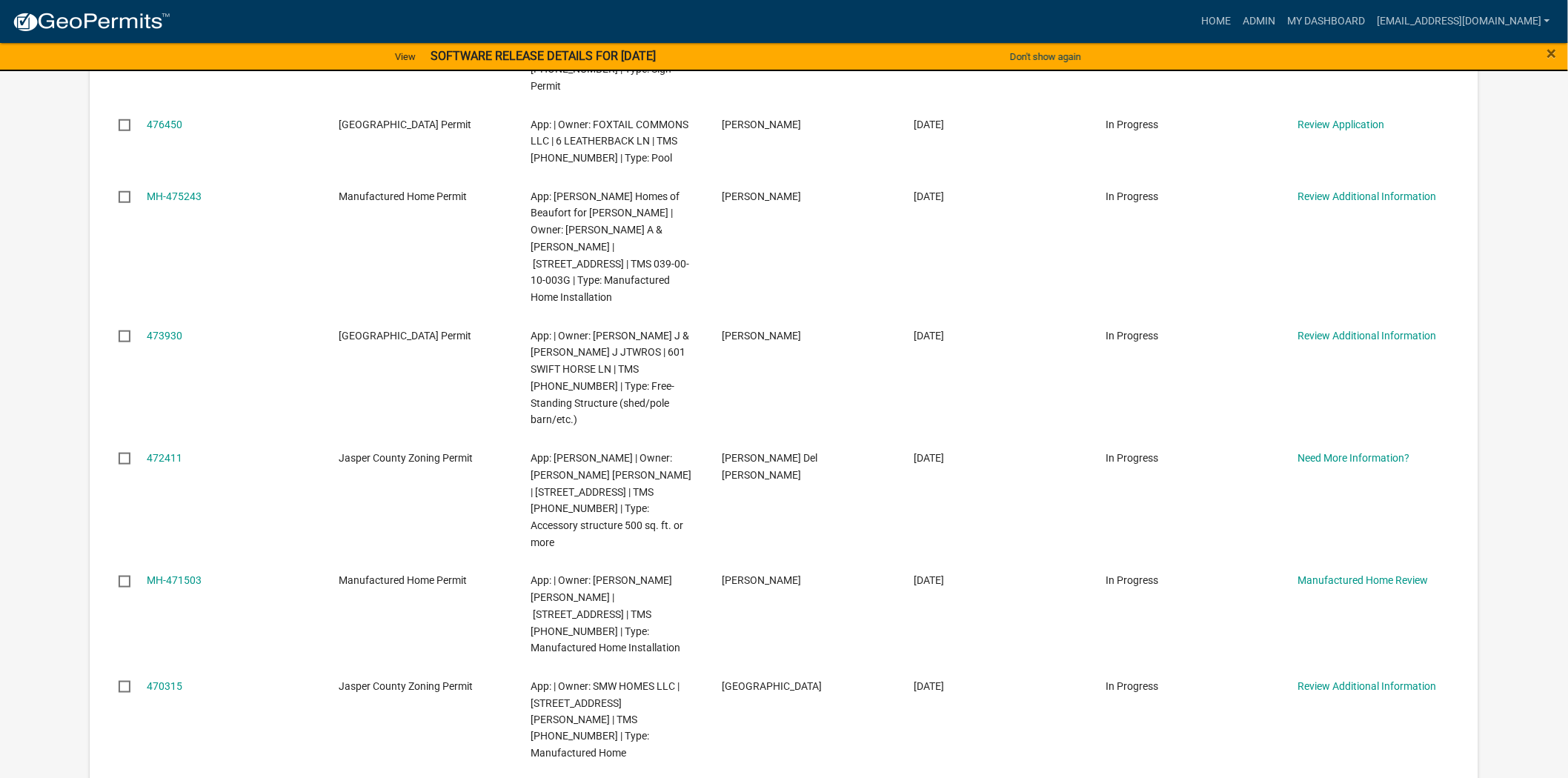
scroll to position [493, 0]
